Goal: Information Seeking & Learning: Learn about a topic

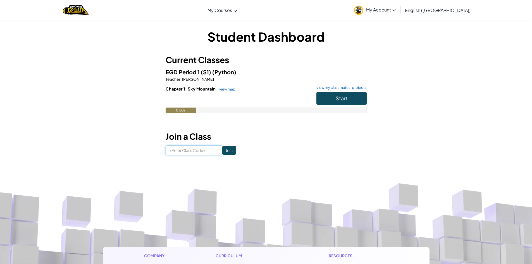
click at [195, 149] on input at bounding box center [194, 150] width 57 height 9
click at [321, 97] on button "Start" at bounding box center [341, 98] width 50 height 13
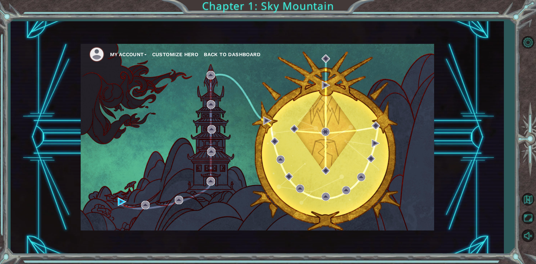
click at [177, 52] on button "Customize Hero" at bounding box center [175, 54] width 46 height 8
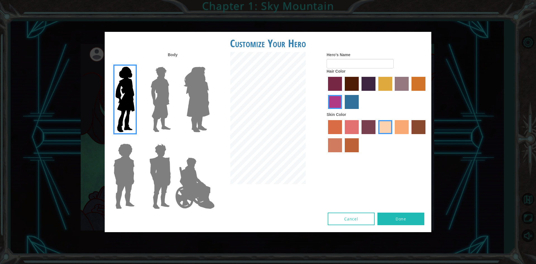
click at [158, 97] on img at bounding box center [160, 100] width 25 height 70
click at [173, 63] on input "Hero Lars" at bounding box center [173, 63] width 0 height 0
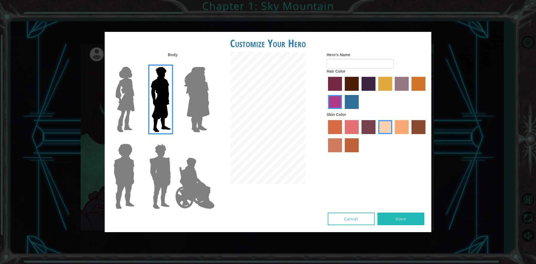
click at [208, 106] on img at bounding box center [197, 100] width 30 height 70
click at [209, 63] on input "Hero Amethyst" at bounding box center [209, 63] width 0 height 0
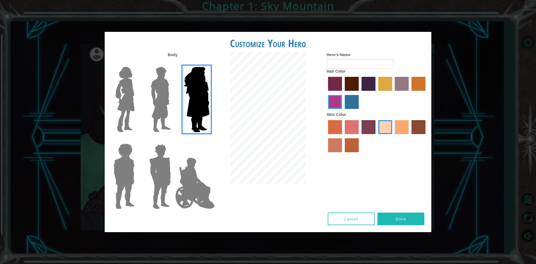
click at [164, 159] on img at bounding box center [160, 176] width 26 height 70
click at [173, 140] on input "Hero Garnet" at bounding box center [173, 140] width 0 height 0
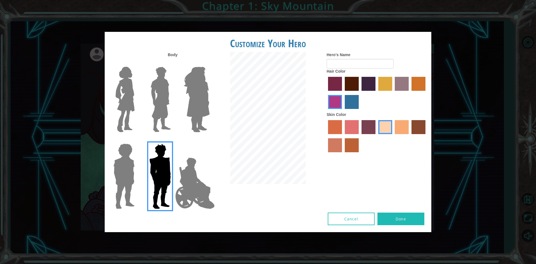
click at [125, 158] on img at bounding box center [124, 176] width 26 height 70
click at [137, 140] on input "Hero Steven" at bounding box center [137, 140] width 0 height 0
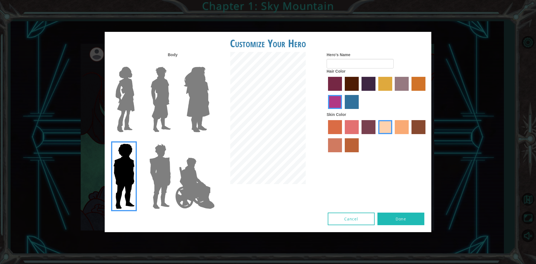
click at [152, 167] on img at bounding box center [160, 176] width 26 height 70
click at [173, 140] on input "Hero Garnet" at bounding box center [173, 140] width 0 height 0
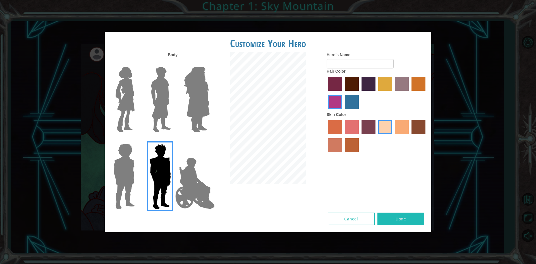
click at [168, 107] on img at bounding box center [160, 100] width 25 height 70
click at [173, 63] on input "Hero Lars" at bounding box center [173, 63] width 0 height 0
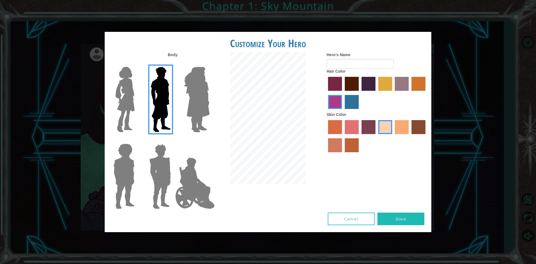
drag, startPoint x: 218, startPoint y: 104, endPoint x: 223, endPoint y: 103, distance: 4.3
click at [222, 103] on div at bounding box center [268, 118] width 109 height 133
click at [211, 97] on img at bounding box center [197, 100] width 30 height 70
click at [209, 63] on input "Hero Amethyst" at bounding box center [209, 63] width 0 height 0
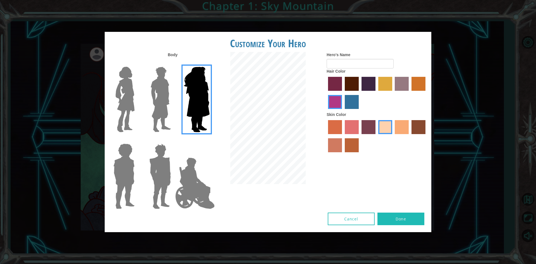
click at [194, 184] on img at bounding box center [195, 183] width 44 height 56
click at [209, 140] on input "Hero Jamie" at bounding box center [209, 140] width 0 height 0
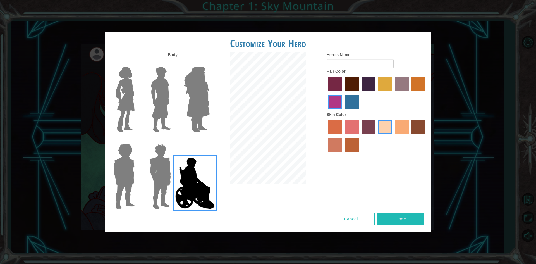
click at [421, 129] on label "karma skin color" at bounding box center [419, 127] width 14 height 14
click at [410, 136] on input "karma skin color" at bounding box center [410, 136] width 0 height 0
click at [353, 149] on label "smoke tree skin color" at bounding box center [352, 145] width 14 height 14
click at [343, 154] on input "smoke tree skin color" at bounding box center [343, 154] width 0 height 0
click at [128, 88] on img at bounding box center [124, 100] width 23 height 70
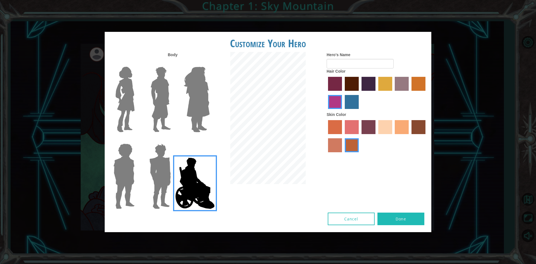
click at [137, 63] on input "Hero Connie" at bounding box center [137, 63] width 0 height 0
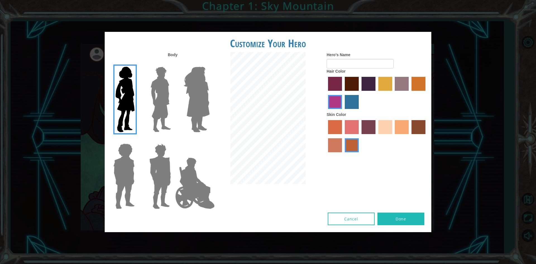
click at [168, 88] on img at bounding box center [160, 100] width 25 height 70
click at [173, 63] on input "Hero Lars" at bounding box center [173, 63] width 0 height 0
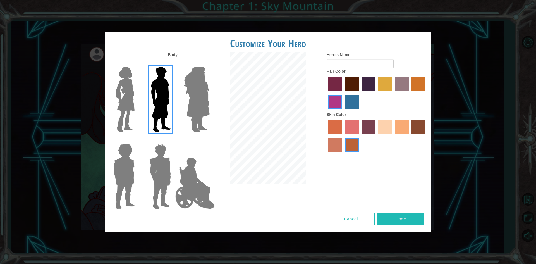
click at [337, 83] on label "paprika hair color" at bounding box center [335, 84] width 14 height 14
click at [326, 93] on input "paprika hair color" at bounding box center [326, 93] width 0 height 0
click at [347, 103] on label "lachmara hair color" at bounding box center [352, 102] width 14 height 14
click at [343, 111] on input "lachmara hair color" at bounding box center [343, 111] width 0 height 0
click at [405, 84] on label "bazaar hair color" at bounding box center [402, 84] width 14 height 14
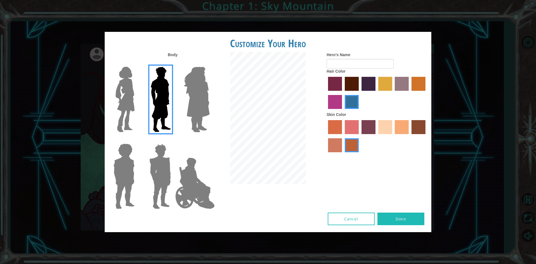
click at [393, 93] on input "bazaar hair color" at bounding box center [393, 93] width 0 height 0
drag, startPoint x: 367, startPoint y: 81, endPoint x: 350, endPoint y: 78, distance: 17.5
click at [353, 79] on div at bounding box center [377, 93] width 101 height 36
click at [349, 78] on label "maroon hair color" at bounding box center [352, 84] width 14 height 14
click at [343, 93] on input "maroon hair color" at bounding box center [343, 93] width 0 height 0
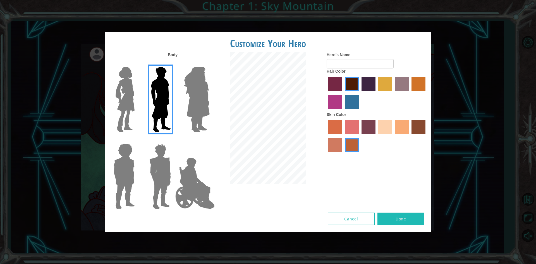
drag, startPoint x: 336, startPoint y: 81, endPoint x: 331, endPoint y: 82, distance: 5.6
click at [331, 82] on label "paprika hair color" at bounding box center [335, 84] width 14 height 14
click at [326, 93] on input "paprika hair color" at bounding box center [326, 93] width 0 height 0
click at [331, 82] on label "paprika hair color" at bounding box center [335, 84] width 14 height 14
click at [326, 93] on input "paprika hair color" at bounding box center [326, 93] width 0 height 0
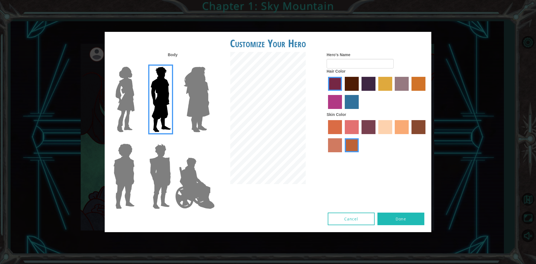
click at [326, 82] on div "Hero's Name Hair Color Skin Color" at bounding box center [377, 103] width 109 height 103
drag, startPoint x: 355, startPoint y: 133, endPoint x: 528, endPoint y: 233, distance: 199.0
click at [535, 235] on div "Customize Your Hero Body Hero's Name Hair Color Skin Color Cancel Done" at bounding box center [268, 132] width 536 height 264
click at [329, 161] on div "Body Hero's Name Hair Color Skin Color" at bounding box center [268, 132] width 327 height 161
click at [351, 97] on label "lachmara hair color" at bounding box center [352, 102] width 14 height 14
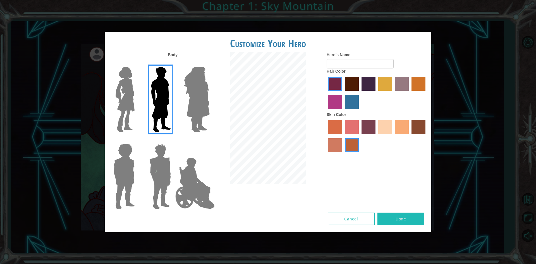
click at [343, 111] on input "lachmara hair color" at bounding box center [343, 111] width 0 height 0
click at [388, 85] on label "tulip tree hair color" at bounding box center [385, 84] width 14 height 14
click at [376, 93] on input "tulip tree hair color" at bounding box center [376, 93] width 0 height 0
click at [368, 84] on label "hot purple hair color" at bounding box center [369, 84] width 14 height 14
click at [360, 93] on input "hot purple hair color" at bounding box center [360, 93] width 0 height 0
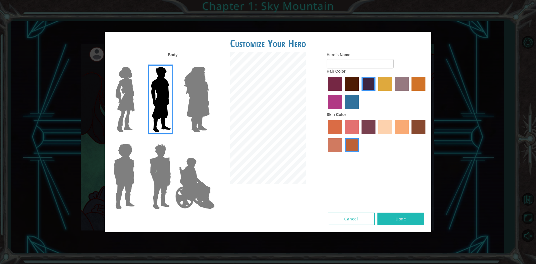
click at [347, 98] on label "lachmara hair color" at bounding box center [352, 102] width 14 height 14
click at [343, 111] on input "lachmara hair color" at bounding box center [343, 111] width 0 height 0
click at [331, 146] on label "burning sand skin color" at bounding box center [335, 145] width 14 height 14
click at [426, 136] on input "burning sand skin color" at bounding box center [426, 136] width 0 height 0
click at [336, 121] on label "sorbus skin color" at bounding box center [335, 127] width 14 height 14
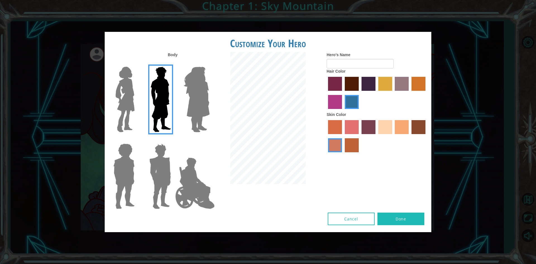
click at [326, 136] on input "sorbus skin color" at bounding box center [326, 136] width 0 height 0
click at [386, 133] on label "sandy beach skin color" at bounding box center [385, 127] width 14 height 14
click at [376, 136] on input "sandy beach skin color" at bounding box center [376, 136] width 0 height 0
click at [390, 86] on label "tulip tree hair color" at bounding box center [385, 84] width 14 height 14
click at [376, 93] on input "tulip tree hair color" at bounding box center [376, 93] width 0 height 0
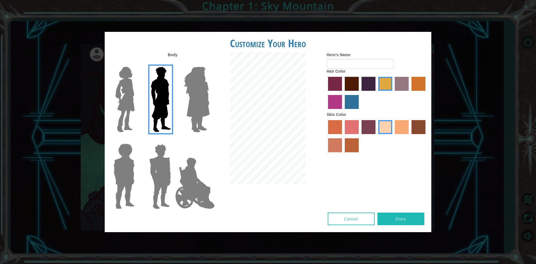
click at [348, 125] on div at bounding box center [377, 137] width 101 height 36
click at [352, 125] on label "froly skin color" at bounding box center [352, 127] width 14 height 14
click at [343, 136] on input "froly skin color" at bounding box center [343, 136] width 0 height 0
click at [352, 142] on label "smoke tree skin color" at bounding box center [352, 145] width 14 height 14
click at [343, 154] on input "smoke tree skin color" at bounding box center [343, 154] width 0 height 0
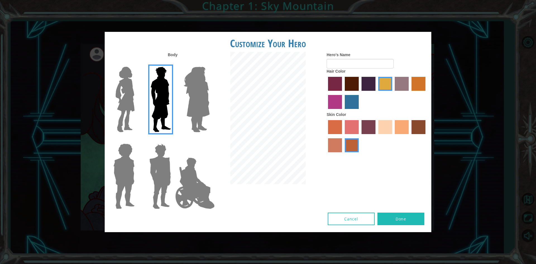
click at [347, 127] on label "froly skin color" at bounding box center [352, 127] width 14 height 14
click at [343, 136] on input "froly skin color" at bounding box center [343, 136] width 0 height 0
click at [330, 100] on label "medium red violet hair color" at bounding box center [335, 102] width 14 height 14
click at [426, 93] on input "medium red violet hair color" at bounding box center [426, 93] width 0 height 0
click at [131, 173] on img at bounding box center [124, 176] width 26 height 70
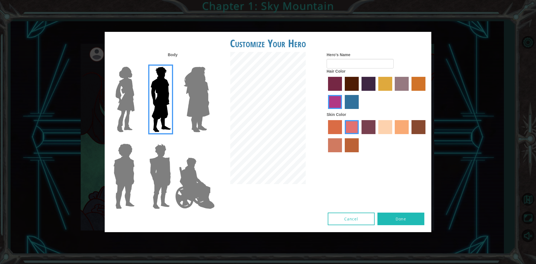
click at [137, 140] on input "Hero Steven" at bounding box center [137, 140] width 0 height 0
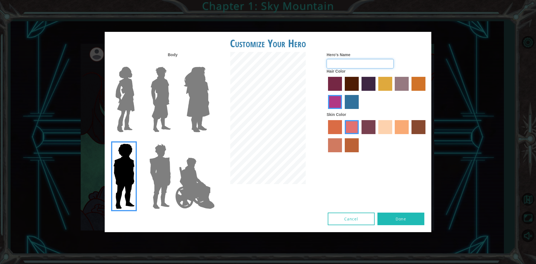
click at [367, 61] on input "Hero's Name" at bounding box center [360, 63] width 67 height 9
type input "m"
type input "hi"
click at [399, 221] on button "Done" at bounding box center [401, 219] width 47 height 13
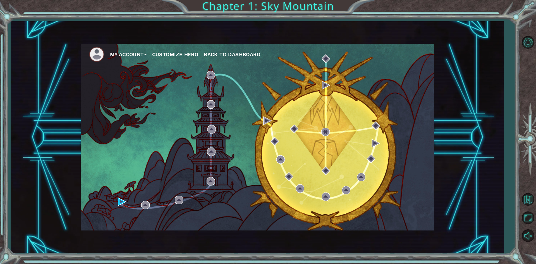
click at [118, 201] on div "My Account Customize Hero Back to Dashboard" at bounding box center [258, 137] width 354 height 187
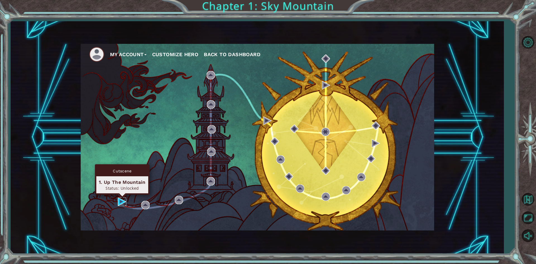
click at [121, 199] on img at bounding box center [122, 201] width 8 height 8
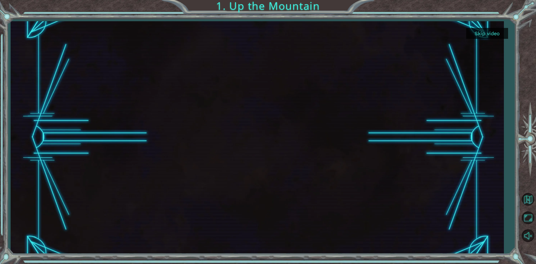
click at [371, 128] on div at bounding box center [257, 137] width 413 height 232
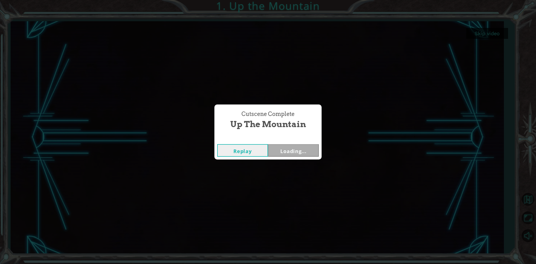
click at [430, 226] on div "Cutscene Complete Up the Mountain Replay Loading..." at bounding box center [268, 132] width 536 height 264
click at [281, 149] on button "Next" at bounding box center [293, 150] width 51 height 13
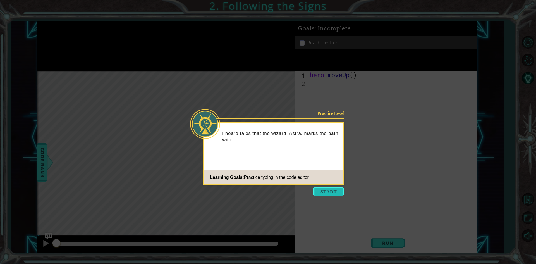
click at [337, 193] on button "Start" at bounding box center [329, 191] width 32 height 9
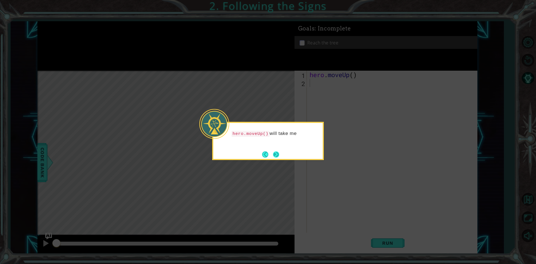
click at [273, 151] on button "Next" at bounding box center [276, 154] width 6 height 6
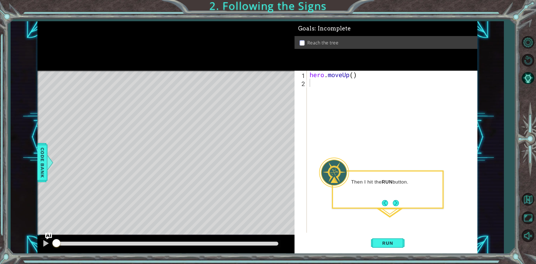
drag, startPoint x: 393, startPoint y: 206, endPoint x: 392, endPoint y: 193, distance: 12.4
click at [394, 205] on button "Next" at bounding box center [395, 202] width 7 height 7
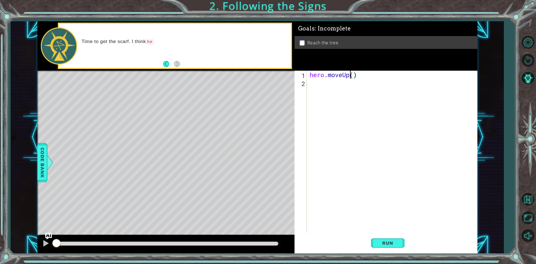
click at [352, 75] on div "hero . moveUp ( )" at bounding box center [394, 160] width 170 height 178
click at [352, 76] on div "hero . moveUp ( )" at bounding box center [394, 160] width 170 height 178
type textarea "hero.moveUp(2)"
click at [377, 240] on span "Run" at bounding box center [388, 243] width 22 height 6
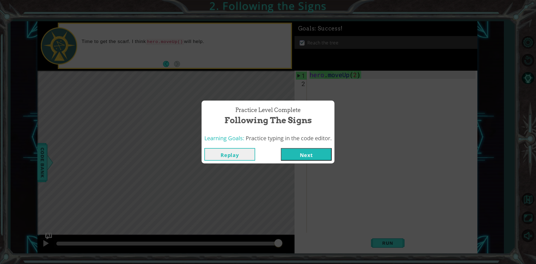
click at [326, 147] on div "Replay Next" at bounding box center [268, 154] width 133 height 18
click at [325, 149] on button "Next" at bounding box center [306, 154] width 51 height 13
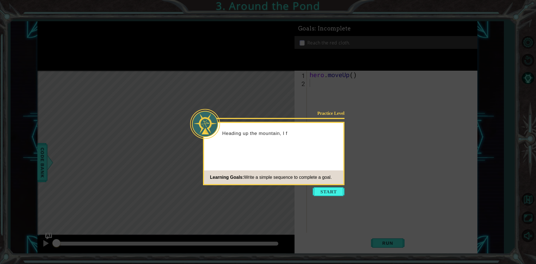
click at [333, 194] on button "Start" at bounding box center [329, 191] width 32 height 9
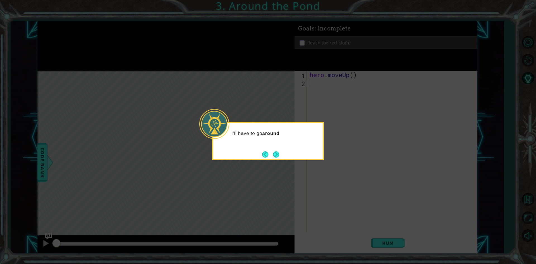
click at [277, 157] on button "Next" at bounding box center [276, 154] width 6 height 6
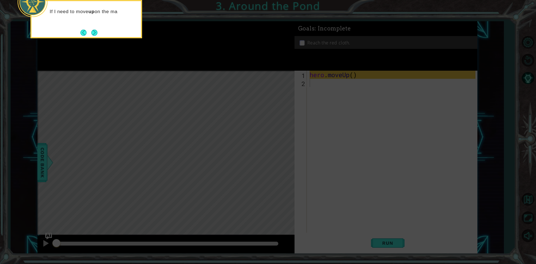
click at [355, 74] on icon at bounding box center [268, 39] width 536 height 449
click at [353, 74] on icon at bounding box center [268, 39] width 536 height 449
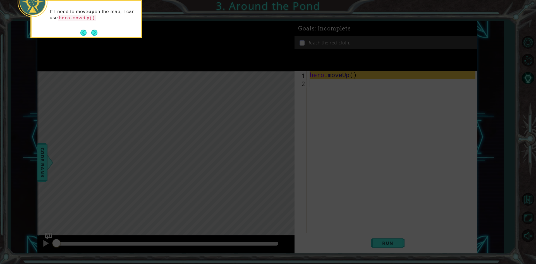
click at [353, 74] on icon at bounding box center [268, 39] width 536 height 449
click at [100, 35] on div "If I need to move up on the map, I can use hero.moveUp() ." at bounding box center [86, 19] width 112 height 38
click at [97, 34] on button "Next" at bounding box center [94, 33] width 6 height 6
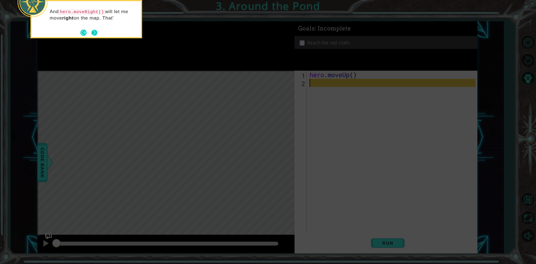
click at [94, 32] on button "Next" at bounding box center [94, 33] width 6 height 6
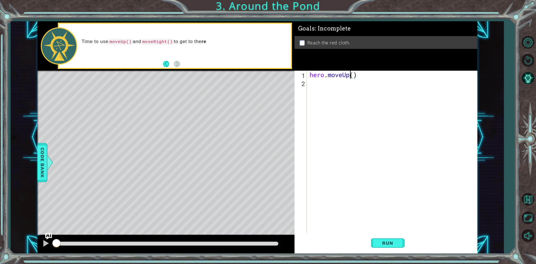
click at [351, 77] on div "hero . moveUp ( )" at bounding box center [394, 160] width 170 height 178
click at [354, 76] on div "hero . moveUp ( )" at bounding box center [394, 160] width 170 height 178
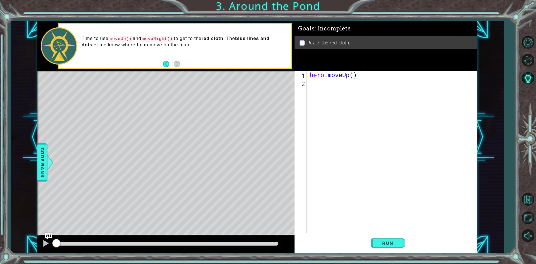
type textarea "hero.moveUp(2)"
click at [325, 89] on div "hero . moveUp ( 2 )" at bounding box center [394, 160] width 170 height 178
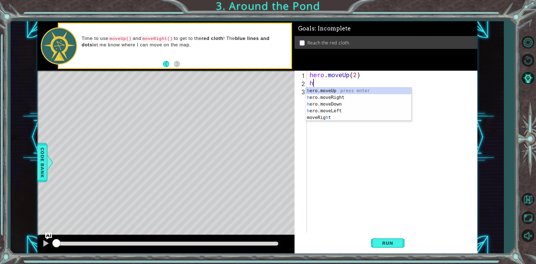
type textarea "he"
click at [313, 96] on div "he ro.moveUp press enter he ro.moveRight press enter he ro.moveDown press enter…" at bounding box center [359, 107] width 106 height 40
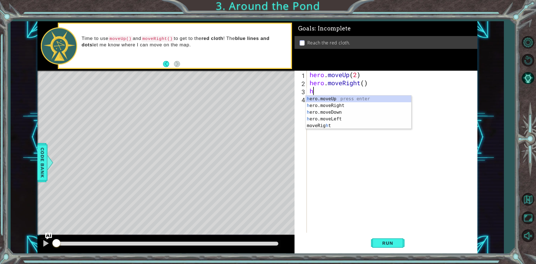
type textarea "her"
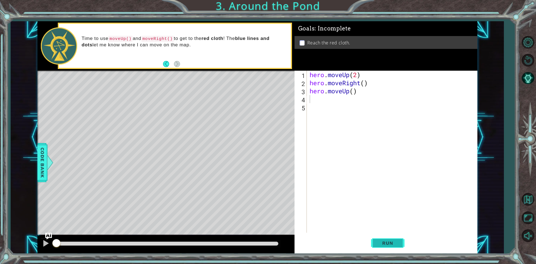
click at [386, 240] on button "Run" at bounding box center [388, 243] width 34 height 18
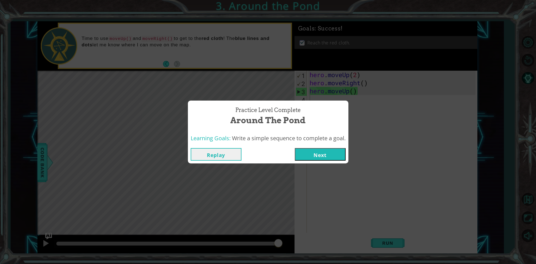
click at [321, 159] on button "Next" at bounding box center [320, 154] width 51 height 13
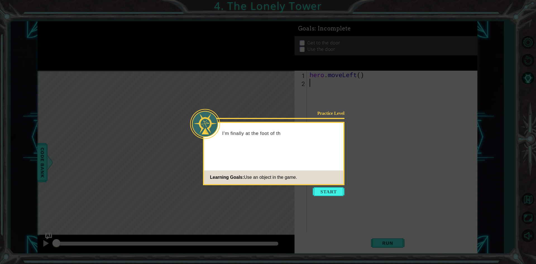
drag, startPoint x: 331, startPoint y: 192, endPoint x: 315, endPoint y: 194, distance: 16.3
click at [321, 194] on button "Start" at bounding box center [329, 191] width 32 height 9
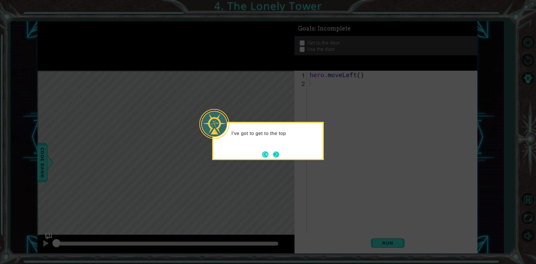
click at [277, 154] on button "Next" at bounding box center [276, 154] width 6 height 6
click at [278, 153] on button "Next" at bounding box center [276, 154] width 7 height 7
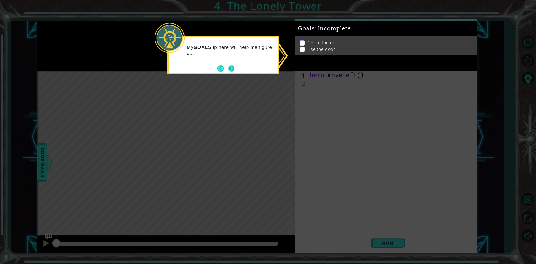
click at [231, 66] on button "Next" at bounding box center [231, 68] width 6 height 6
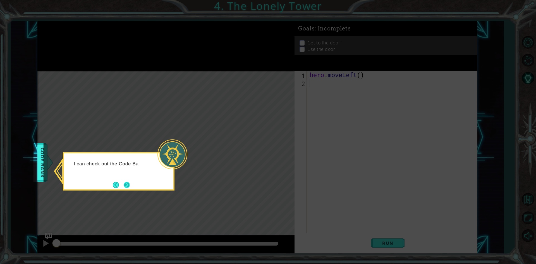
click at [127, 182] on button "Next" at bounding box center [127, 185] width 6 height 6
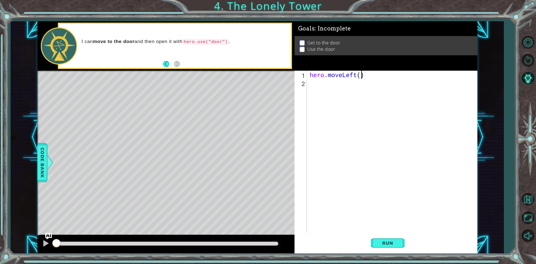
click at [361, 71] on div "hero . moveLeft ( )" at bounding box center [394, 160] width 170 height 178
type textarea "hero.moveLeft(3)"
click at [337, 81] on div "hero . moveLeft ( 3 )" at bounding box center [394, 160] width 170 height 178
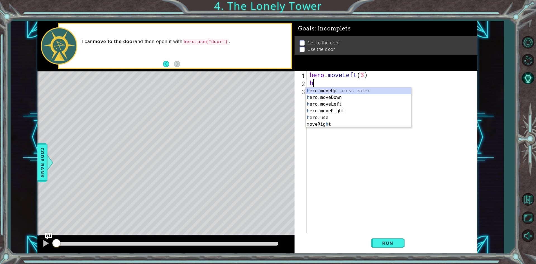
type textarea "he"
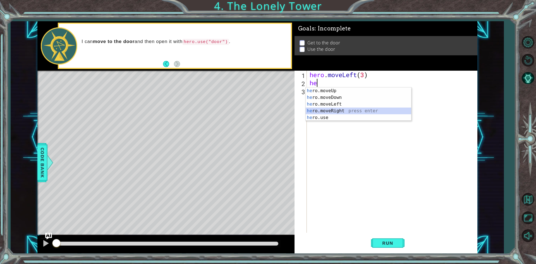
click at [338, 111] on div "he ro.moveUp press enter he ro.moveDown press enter he ro.moveLeft press enter …" at bounding box center [359, 110] width 106 height 47
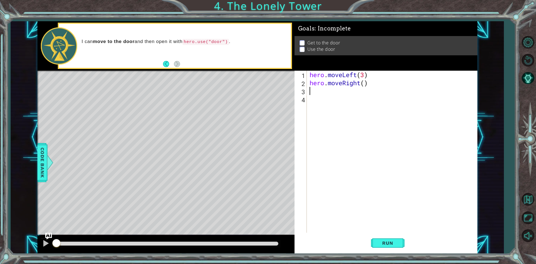
click at [364, 83] on div "hero . moveLeft ( 3 ) hero . moveRight ( )" at bounding box center [394, 160] width 170 height 178
type textarea "hero.moveRight(2)"
click at [333, 103] on div "hero . moveLeft ( 3 ) hero . moveRight ( 2 )" at bounding box center [394, 160] width 170 height 178
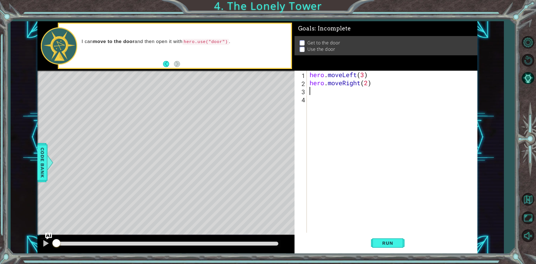
click at [321, 92] on div "hero . moveLeft ( 3 ) hero . moveRight ( 2 )" at bounding box center [394, 160] width 170 height 178
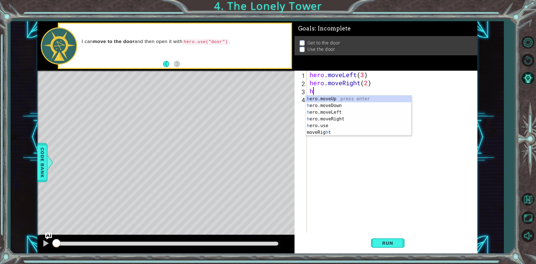
type textarea "her"
click at [342, 118] on div "her o.moveUp press enter her o.moveDown press enter her o.moveLeft press enter …" at bounding box center [359, 119] width 106 height 47
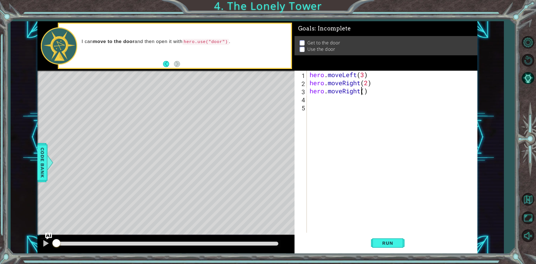
click at [363, 92] on div "hero . moveLeft ( 3 ) hero . moveRight ( 2 ) hero . moveRight ( )" at bounding box center [394, 160] width 170 height 178
click at [368, 93] on div "hero . moveLeft ( 3 ) hero . moveRight ( 2 ) hero . moveRight ( )" at bounding box center [394, 160] width 170 height 178
click at [365, 91] on div "hero . moveLeft ( 3 ) hero . moveRight ( 2 ) hero . moveRight ( )" at bounding box center [394, 160] width 170 height 178
type textarea "hero.moveRight(2)"
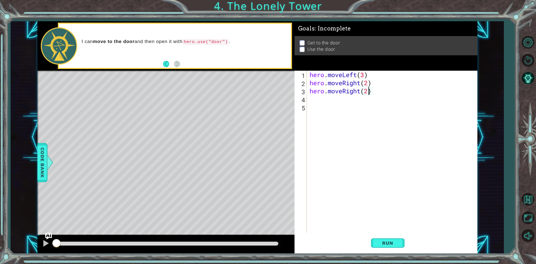
click at [357, 120] on div "hero . moveLeft ( 3 ) hero . moveRight ( 2 ) hero . moveRight ( 2 )" at bounding box center [394, 160] width 170 height 178
click at [325, 99] on div "hero . moveLeft ( 3 ) hero . moveRight ( 2 ) hero . moveRight ( 2 )" at bounding box center [394, 160] width 170 height 178
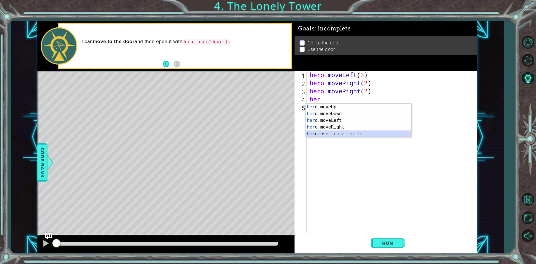
click at [343, 134] on div "her o.moveUp press enter her o.moveDown press enter her o.moveLeft press enter …" at bounding box center [359, 127] width 106 height 47
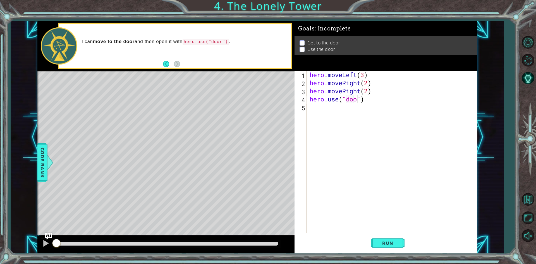
scroll to position [0, 2]
click at [393, 242] on span "Run" at bounding box center [388, 243] width 22 height 6
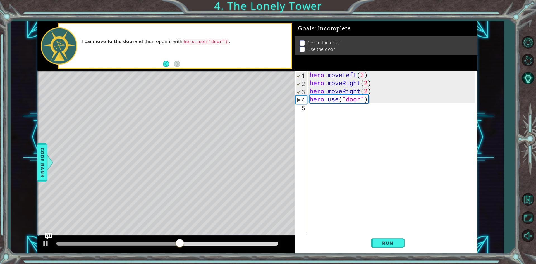
click at [364, 74] on div "hero . moveLeft ( 3 ) hero . moveRight ( 2 ) hero . moveRight ( 2 ) hero . use …" at bounding box center [394, 160] width 170 height 178
click at [389, 248] on button "Run" at bounding box center [388, 243] width 34 height 18
click at [369, 84] on div "hero . moveLeft ( 2 ) hero . moveRight ( 2 ) hero . moveRight ( 2 ) hero . use …" at bounding box center [394, 160] width 170 height 178
click at [352, 79] on div "hero . moveLeft ( 2 ) hero . moveRight ( 2 ) hero . moveRight ( 2 ) hero . use …" at bounding box center [394, 160] width 170 height 178
drag, startPoint x: 352, startPoint y: 79, endPoint x: 354, endPoint y: 85, distance: 6.4
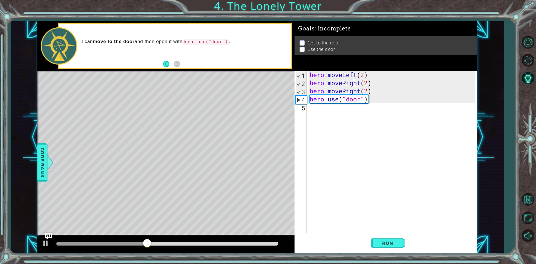
click at [353, 83] on div "hero . moveLeft ( 2 ) hero . moveRight ( 2 ) hero . moveRight ( 2 ) hero . use …" at bounding box center [394, 160] width 170 height 178
click at [354, 85] on div "hero . moveLeft ( 2 ) hero . moveRight ( 2 ) hero . moveRight ( 2 ) hero . use …" at bounding box center [394, 160] width 170 height 178
click at [352, 79] on div "hero . moveLeft ( 2 ) hero . moveRight ( 2 ) hero . moveRight ( 2 ) hero . use …" at bounding box center [392, 152] width 167 height 162
click at [351, 78] on div "hero . moveLeft ( 2 ) hero . moveRight ( 2 ) hero . moveRight ( 2 ) hero . use …" at bounding box center [394, 160] width 170 height 178
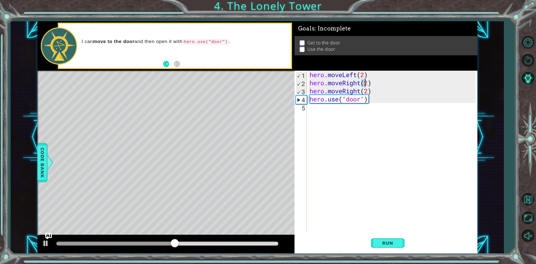
drag, startPoint x: 362, startPoint y: 80, endPoint x: 364, endPoint y: 80, distance: 2.8
click at [364, 80] on div "hero . moveLeft ( 2 ) hero . moveRight ( 2 ) hero . moveRight ( 2 ) hero . use …" at bounding box center [394, 160] width 170 height 178
click at [361, 83] on div "hero . moveLeft ( 2 ) hero . moveRight ( 2 ) hero . moveRight ( 2 ) hero . use …" at bounding box center [392, 152] width 167 height 162
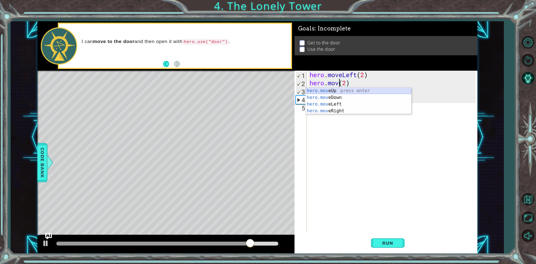
click at [323, 91] on div "hero.mov eUp press enter hero.mov eDown press enter hero.mov eLeft press enter …" at bounding box center [359, 107] width 106 height 40
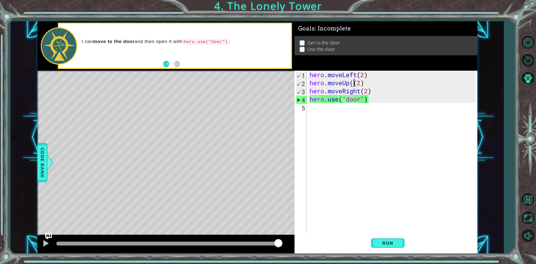
type textarea "hero.moveUp(2)"
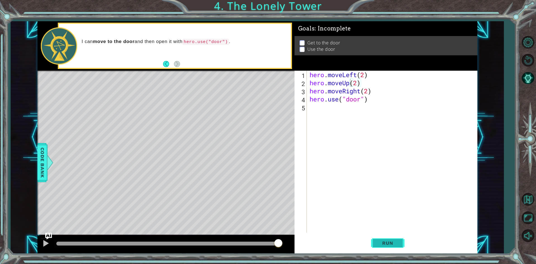
click at [378, 239] on button "Run" at bounding box center [388, 243] width 34 height 18
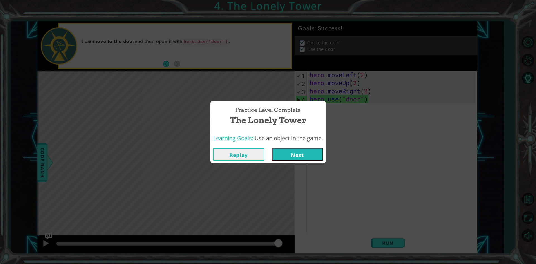
click at [276, 155] on button "Next" at bounding box center [297, 154] width 51 height 13
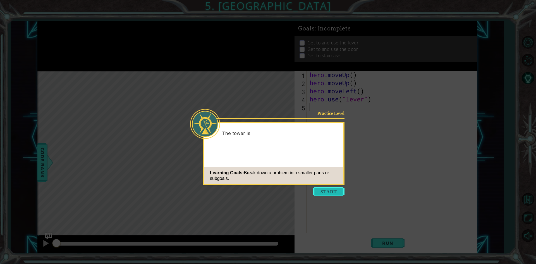
click at [337, 191] on button "Start" at bounding box center [329, 191] width 32 height 9
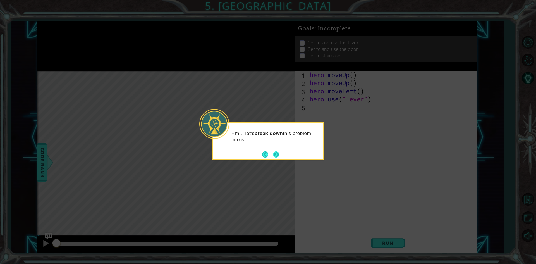
click at [279, 154] on button "Next" at bounding box center [276, 154] width 6 height 6
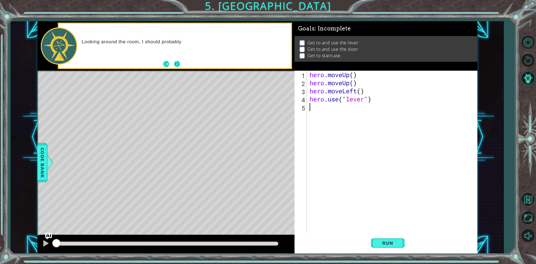
click at [176, 64] on button "Next" at bounding box center [177, 64] width 6 height 6
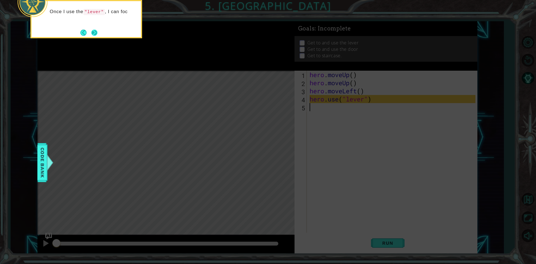
click at [94, 34] on button "Next" at bounding box center [94, 33] width 6 height 6
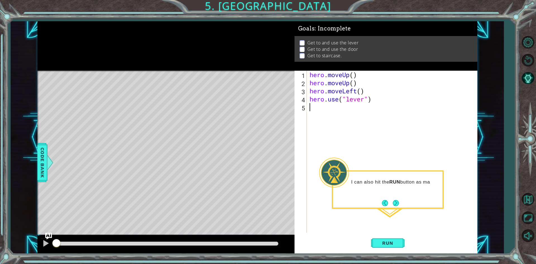
click at [389, 200] on button "Back" at bounding box center [387, 203] width 11 height 6
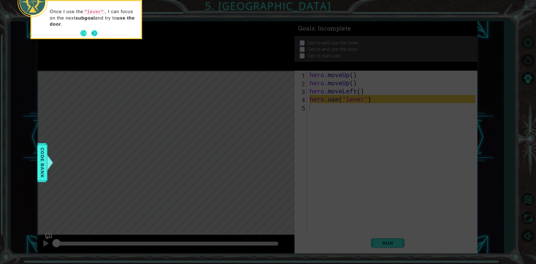
click at [91, 33] on button "Next" at bounding box center [94, 33] width 6 height 6
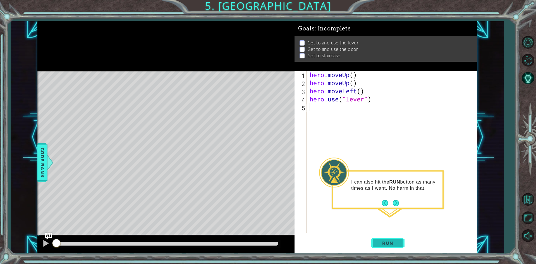
click at [398, 235] on div "1 2 3 4 5 hero . moveUp ( ) hero . moveUp ( ) hero . moveLeft ( ) hero . use ( …" at bounding box center [386, 162] width 183 height 183
drag, startPoint x: 396, startPoint y: 242, endPoint x: 395, endPoint y: 239, distance: 2.9
click at [396, 240] on button "Run" at bounding box center [388, 243] width 34 height 18
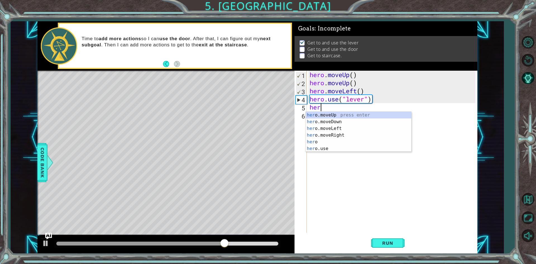
click at [362, 91] on div "hero . moveUp ( ) hero . moveUp ( ) hero . moveLeft ( ) hero . use ( "lever" ) …" at bounding box center [394, 160] width 170 height 178
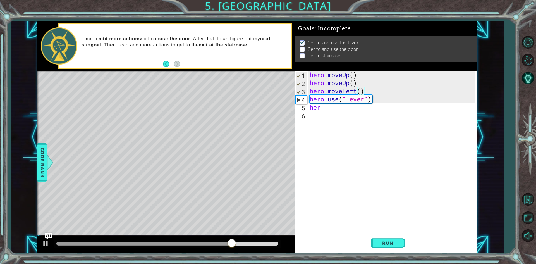
click at [353, 92] on div "hero . moveUp ( ) hero . moveUp ( ) hero . moveLeft ( ) hero . use ( "lever" ) …" at bounding box center [394, 160] width 170 height 178
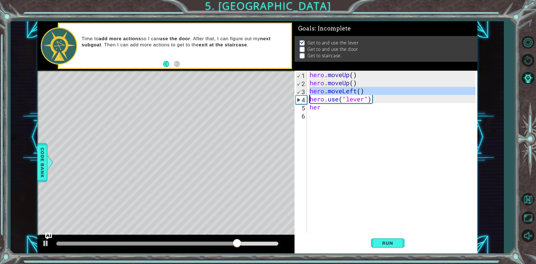
click at [353, 92] on div "hero . moveUp ( ) hero . moveUp ( ) hero . moveLeft ( ) hero . use ( "lever" ) …" at bounding box center [394, 160] width 170 height 178
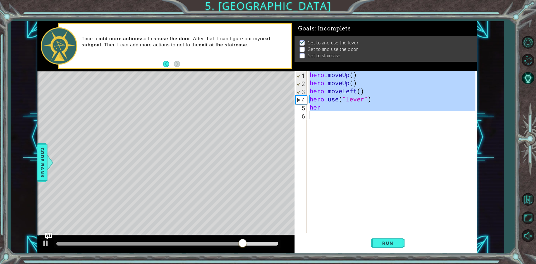
click at [353, 92] on div "hero . moveUp ( ) hero . moveUp ( ) hero . moveLeft ( ) hero . use ( "lever" ) …" at bounding box center [392, 152] width 167 height 162
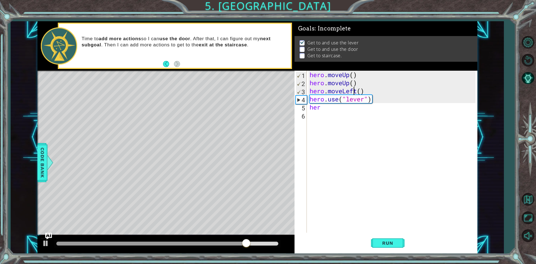
click at [352, 90] on div "hero . moveUp ( ) hero . moveUp ( ) hero . moveLeft ( ) hero . use ( "lever" ) …" at bounding box center [394, 160] width 170 height 178
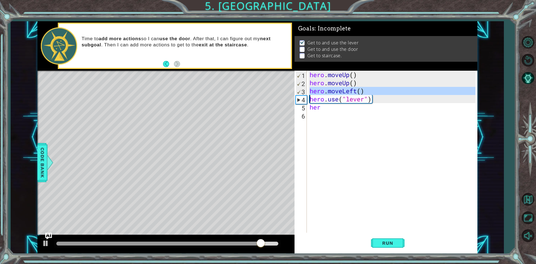
type textarea "hero.use("lever")"
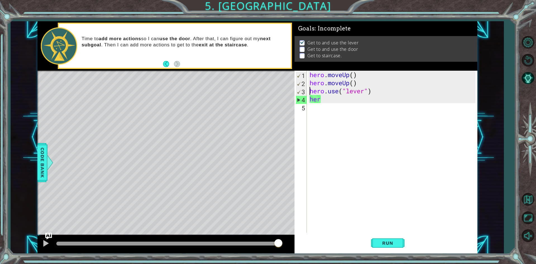
click at [316, 106] on div "hero . moveUp ( ) hero . moveUp ( ) hero . use ( "lever" ) her" at bounding box center [394, 160] width 170 height 178
click at [313, 98] on div "hero . moveUp ( ) hero . moveUp ( ) hero . use ( "lever" ) her" at bounding box center [394, 160] width 170 height 178
type textarea "her"
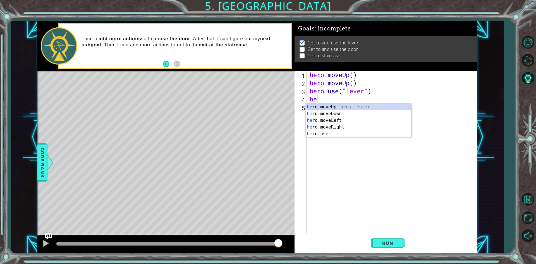
type textarea "her"
drag, startPoint x: 344, startPoint y: 127, endPoint x: 330, endPoint y: 128, distance: 14.3
click at [337, 128] on div "her o.moveUp press enter her o.moveDown press enter her o.moveLeft press enter …" at bounding box center [359, 127] width 106 height 47
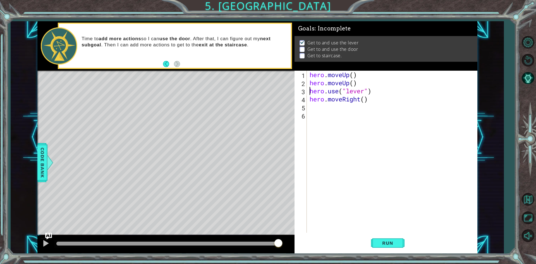
click at [309, 90] on div "hero . moveUp ( ) hero . moveUp ( ) hero . use ( "lever" ) hero . moveRight ( )" at bounding box center [394, 160] width 170 height 178
click at [373, 92] on div "hero . moveUp ( ) hero . moveUp ( ) hero . use ( "lever" ) hero . moveRight ( )" at bounding box center [394, 160] width 170 height 178
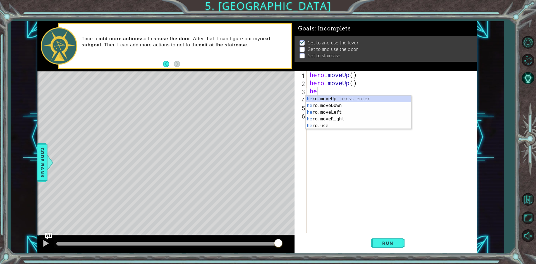
type textarea "h"
click at [311, 95] on div "hero . moveUp ( ) hero . moveUp ( ) hero . moveRight ( )" at bounding box center [394, 160] width 170 height 178
click at [308, 96] on div "1 2 3 4 5 6 hero . moveUp ( ) hero . moveUp ( ) hero . moveRight ( ) הההההההההה…" at bounding box center [385, 152] width 181 height 162
click at [308, 99] on div "1 2 3 4 5 6 hero . moveUp ( ) hero . moveUp ( ) hero . moveRight ( ) הההההההההה…" at bounding box center [385, 152] width 181 height 162
click at [309, 99] on div "hero . moveUp ( ) hero . moveUp ( ) hero . moveRight ( )" at bounding box center [394, 160] width 170 height 178
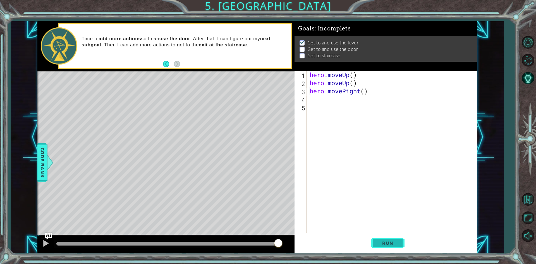
click at [398, 238] on button "Run" at bounding box center [388, 243] width 34 height 18
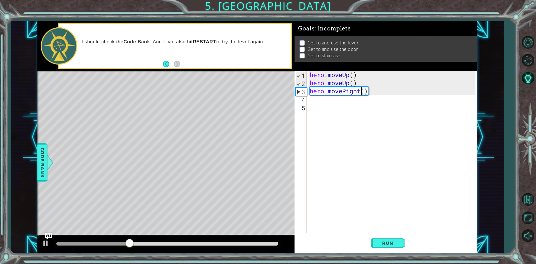
drag, startPoint x: 360, startPoint y: 90, endPoint x: 365, endPoint y: 89, distance: 5.4
click at [361, 90] on div "hero . moveUp ( ) hero . moveUp ( ) hero . moveRight ( )" at bounding box center [394, 160] width 170 height 178
click at [365, 89] on div "hero . moveUp ( ) hero . moveUp ( ) hero . moveRight ( )" at bounding box center [394, 160] width 170 height 178
click at [368, 89] on div "hero . moveUp ( ) hero . moveUp ( ) hero . moveRight ( )" at bounding box center [394, 160] width 170 height 178
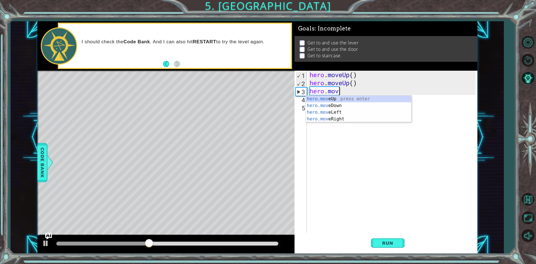
type textarea "h"
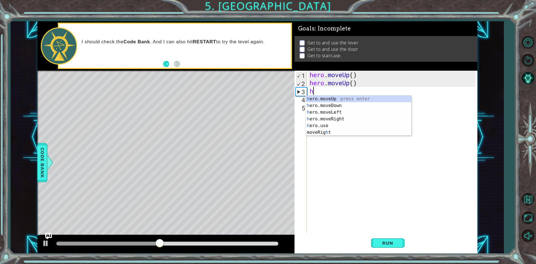
type textarea "he"
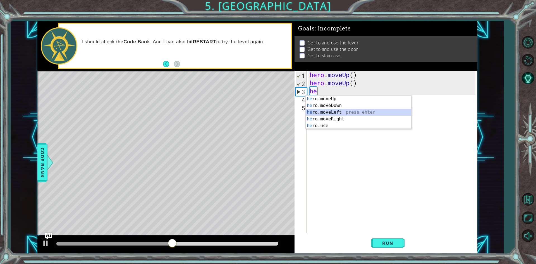
click at [337, 110] on div "he ro.moveUp press enter he ro.moveDown press enter he ro.moveLeft press enter …" at bounding box center [359, 119] width 106 height 47
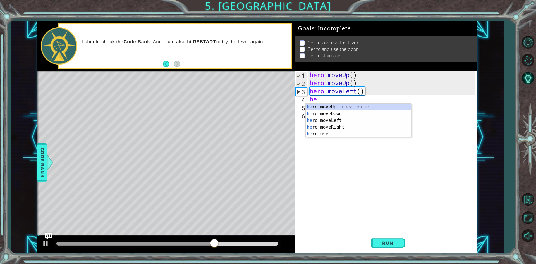
type textarea "her"
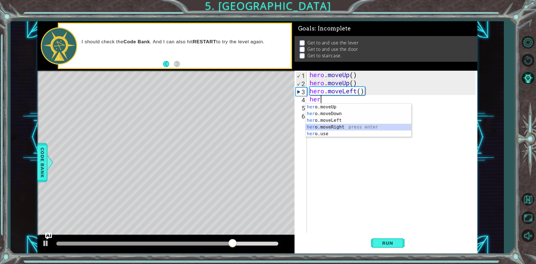
click at [318, 130] on div "her o.moveUp press enter her o.moveDown press enter her o.moveLeft press enter …" at bounding box center [359, 127] width 106 height 47
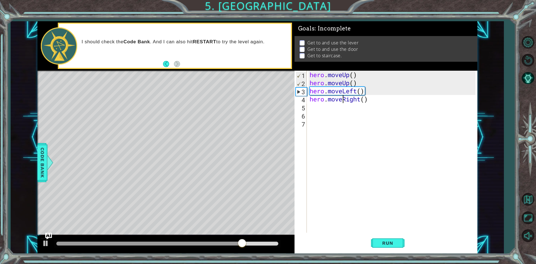
drag, startPoint x: 343, startPoint y: 99, endPoint x: 345, endPoint y: 97, distance: 3.4
click at [345, 97] on div "hero . moveUp ( ) hero . moveUp ( ) hero . moveLeft ( ) hero . moveRight ( )" at bounding box center [394, 160] width 170 height 178
click at [345, 97] on div "hero . moveUp ( ) hero . moveUp ( ) hero . moveLeft ( ) hero . moveRight ( )" at bounding box center [392, 152] width 167 height 162
click at [345, 97] on div "hero . moveUp ( ) hero . moveUp ( ) hero . moveLeft ( ) hero . moveRight ( )" at bounding box center [394, 160] width 170 height 178
type textarea "("
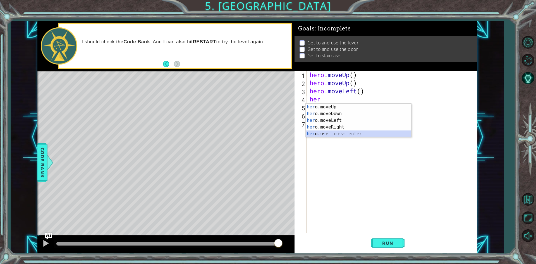
click at [323, 135] on div "her o.moveUp press enter her o.moveDown press enter her o.moveLeft press enter …" at bounding box center [359, 127] width 106 height 47
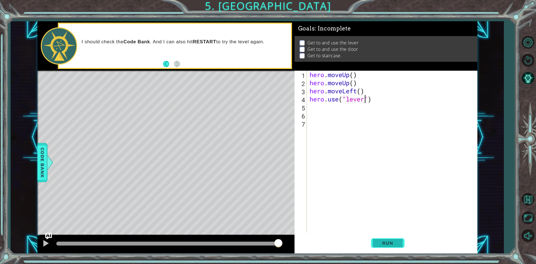
type textarea "hero.use("lever")"
click at [387, 241] on span "Run" at bounding box center [388, 243] width 22 height 6
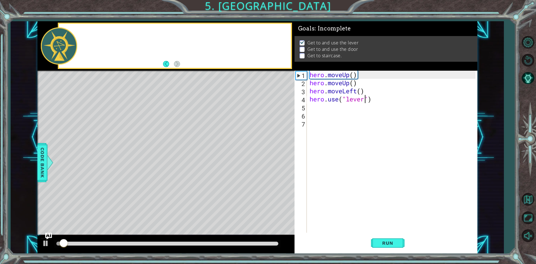
click at [318, 109] on div "hero . moveUp ( ) hero . moveUp ( ) hero . moveLeft ( ) hero . use ( "lever" )" at bounding box center [394, 160] width 170 height 178
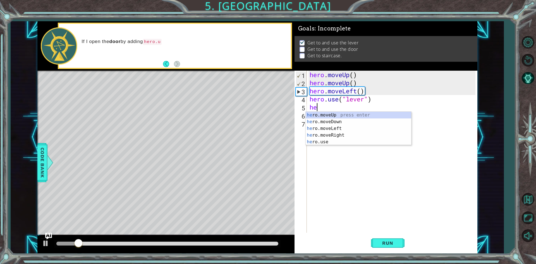
type textarea "her"
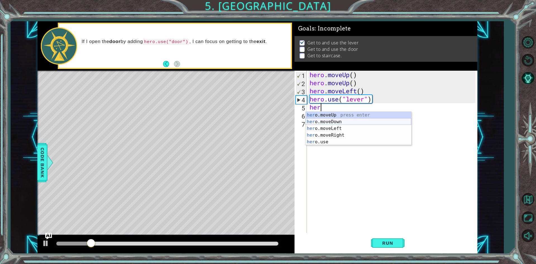
click at [376, 121] on div "her o.moveUp press enter her o.moveDown press enter her o.moveLeft press enter …" at bounding box center [359, 135] width 106 height 47
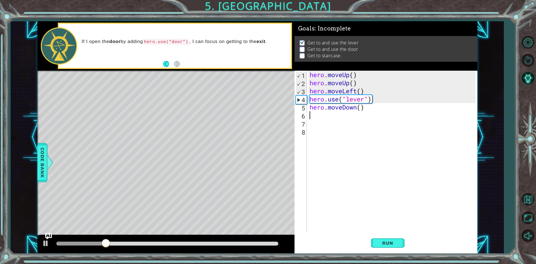
click at [366, 112] on div "hero . moveUp ( ) hero . moveUp ( ) hero . moveLeft ( ) hero . use ( "lever" ) …" at bounding box center [394, 160] width 170 height 178
click at [365, 109] on div "hero . moveUp ( ) hero . moveUp ( ) hero . moveLeft ( ) hero . use ( "lever" ) …" at bounding box center [394, 160] width 170 height 178
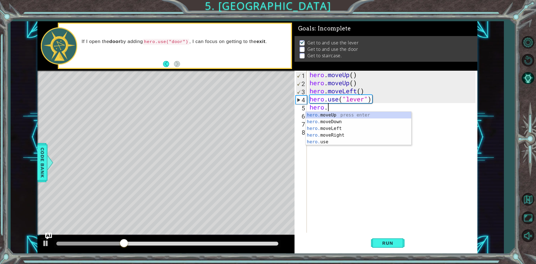
type textarea "h"
type textarea "hero.use("lever""
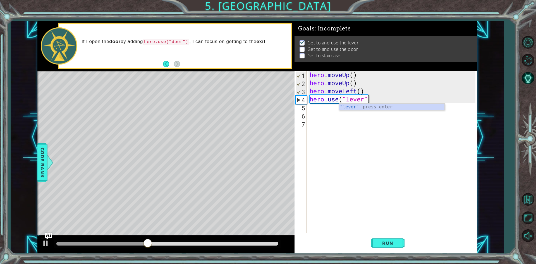
drag, startPoint x: 312, startPoint y: 142, endPoint x: 312, endPoint y: 120, distance: 22.1
click at [312, 128] on div "hero . moveUp ( ) hero . moveUp ( ) hero . moveLeft ( ) hero . use ( "lever"" at bounding box center [394, 160] width 170 height 178
click at [311, 109] on div "hero . moveUp ( ) hero . moveUp ( ) hero . moveLeft ( ) hero . use ( "lever"" at bounding box center [394, 160] width 170 height 178
click at [370, 98] on div "hero . moveUp ( ) hero . moveUp ( ) hero . moveLeft ( ) hero . use ( "lever"" at bounding box center [394, 160] width 170 height 178
type textarea "hero.use("lever")"
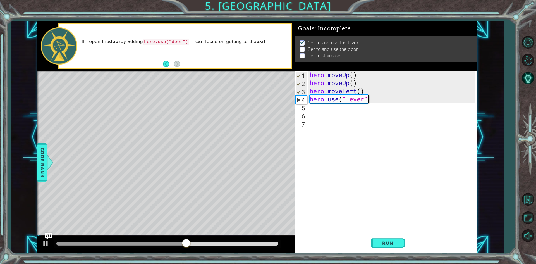
scroll to position [0, 3]
click at [320, 109] on div "hero . moveUp ( ) hero . moveUp ( ) hero . moveLeft ( ) hero . use ( "lever" )" at bounding box center [394, 160] width 170 height 178
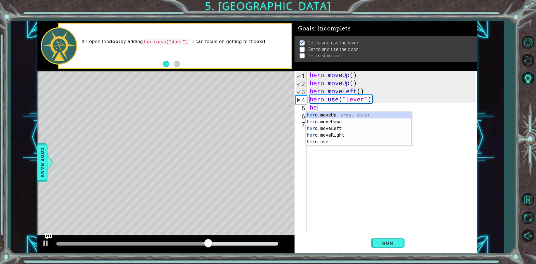
type textarea "her"
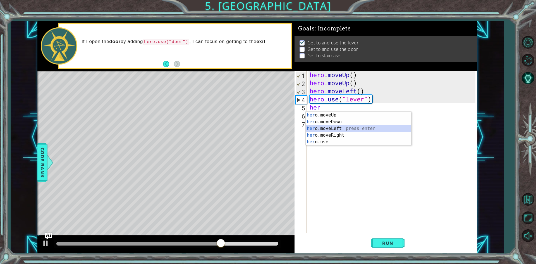
click at [330, 126] on div "her o.moveUp press enter her o.moveDown press enter her o.moveLeft press enter …" at bounding box center [359, 135] width 106 height 47
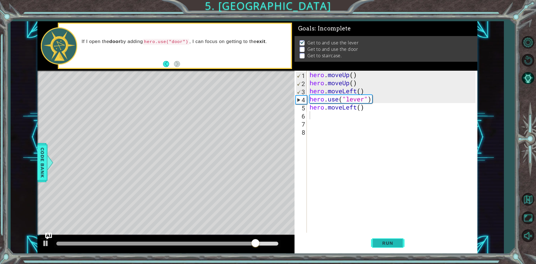
click at [375, 246] on button "Run" at bounding box center [388, 243] width 34 height 18
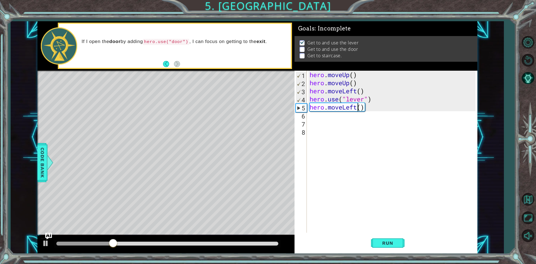
click at [357, 110] on div "hero . moveUp ( ) hero . moveUp ( ) hero . moveLeft ( ) hero . use ( "lever" ) …" at bounding box center [394, 160] width 170 height 178
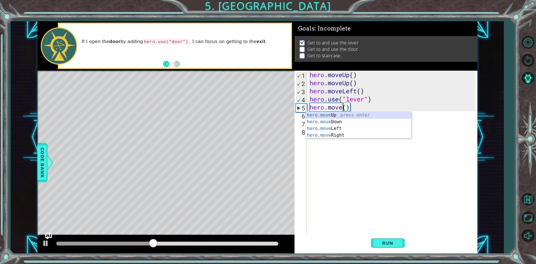
click at [335, 115] on div "hero.move Up press enter hero.move Down press enter hero.move Left press enter …" at bounding box center [359, 132] width 106 height 40
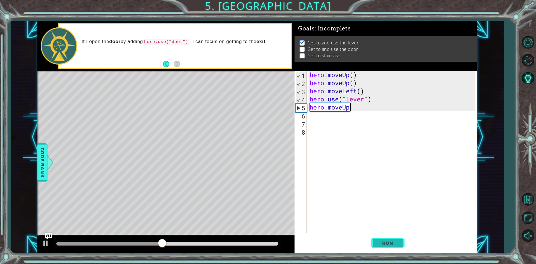
click at [383, 237] on button "Run" at bounding box center [388, 243] width 34 height 18
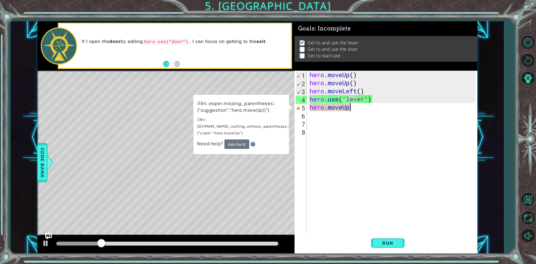
click at [350, 110] on div "hero . moveUp ( ) hero . moveUp ( ) hero . moveLeft ( ) hero . use ( "lever" ) …" at bounding box center [394, 160] width 170 height 178
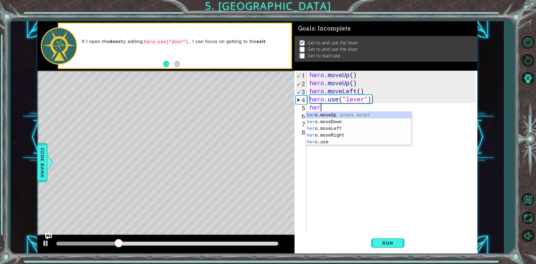
type textarea "h"
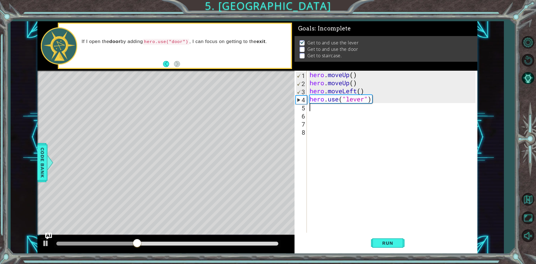
type textarea "h"
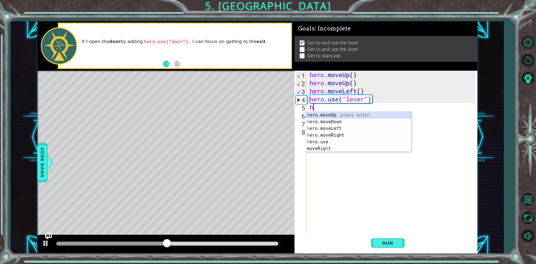
click at [331, 113] on div "h ero.moveUp press enter h ero.moveDown press enter h ero.moveLeft press enter …" at bounding box center [359, 139] width 106 height 54
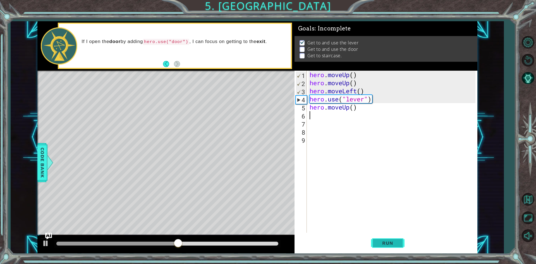
click at [388, 239] on button "Run" at bounding box center [388, 243] width 34 height 18
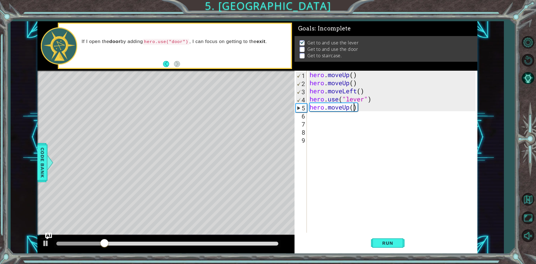
click at [356, 109] on div "hero . moveUp ( ) hero . moveUp ( ) hero . moveLeft ( ) hero . use ( "lever" ) …" at bounding box center [394, 160] width 170 height 178
click at [357, 109] on div "hero . moveUp ( ) hero . moveUp ( ) hero . moveLeft ( ) hero . use ( "lever" ) …" at bounding box center [394, 160] width 170 height 178
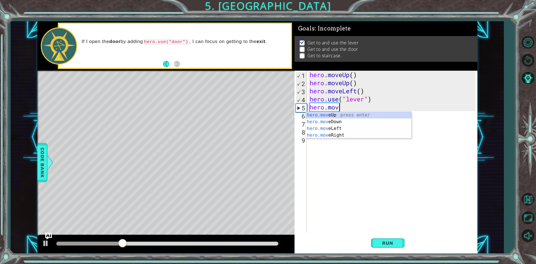
type textarea "h"
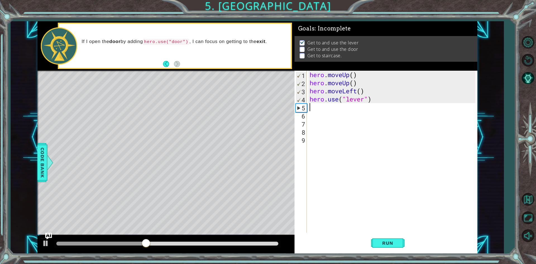
type textarea "he"
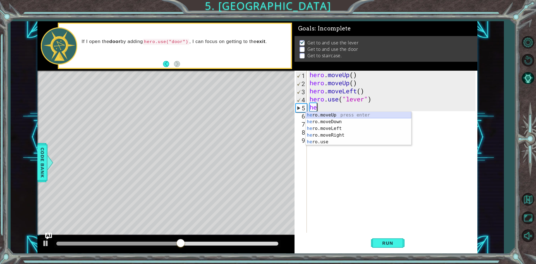
click at [331, 118] on div "he ro.moveUp press enter he ro.moveDown press enter he ro.moveLeft press enter …" at bounding box center [359, 135] width 106 height 47
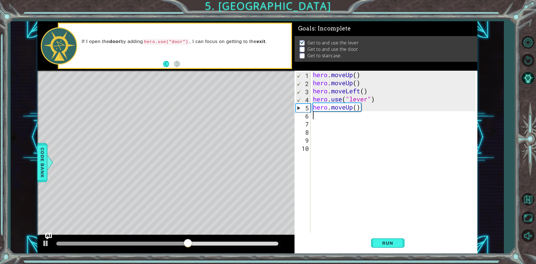
click at [349, 109] on div "hero . moveUp ( ) hero . moveUp ( ) hero . moveLeft ( ) hero . use ( "lever" ) …" at bounding box center [395, 160] width 166 height 178
click at [353, 108] on div "hero . moveUp ( ) hero . moveUp ( ) hero . moveLeft ( ) hero . use ( "lever" ) …" at bounding box center [395, 160] width 166 height 178
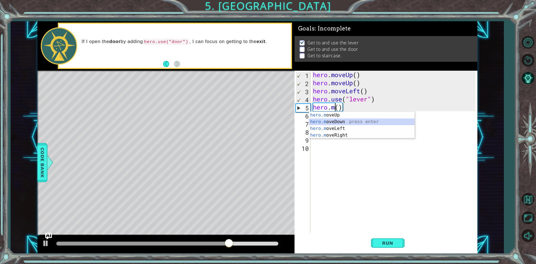
drag, startPoint x: 346, startPoint y: 120, endPoint x: 343, endPoint y: 121, distance: 3.0
click at [344, 121] on div "hero.m oveUp press enter hero.m oveDown press enter hero.m oveLeft press enter …" at bounding box center [362, 132] width 106 height 40
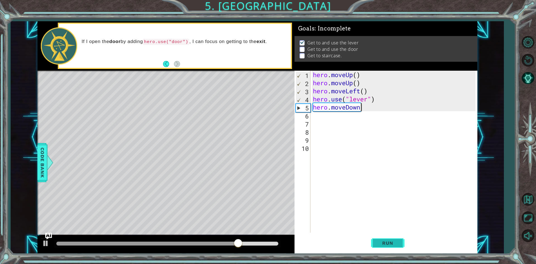
click at [396, 239] on button "Run" at bounding box center [388, 243] width 34 height 18
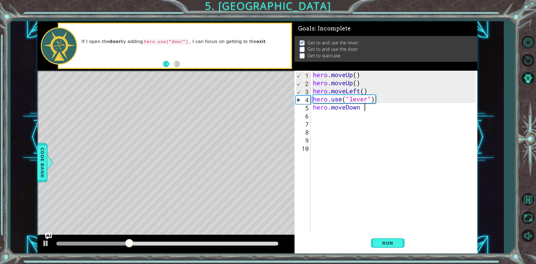
scroll to position [0, 2]
type textarea "hero.moveDown ()"
click at [377, 245] on span "Run" at bounding box center [388, 243] width 22 height 6
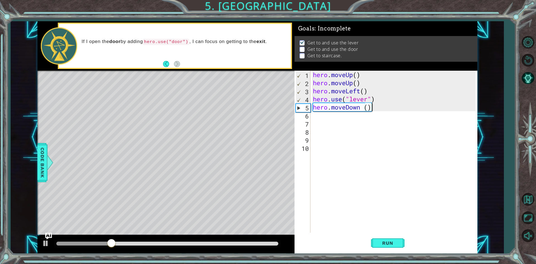
click at [314, 120] on div "hero . moveUp ( ) hero . moveUp ( ) hero . moveLeft ( ) hero . use ( "lever" ) …" at bounding box center [395, 160] width 166 height 178
click at [314, 117] on div "hero . moveUp ( ) hero . moveUp ( ) hero . moveLeft ( ) hero . use ( "lever" ) …" at bounding box center [395, 160] width 166 height 178
type textarea "h"
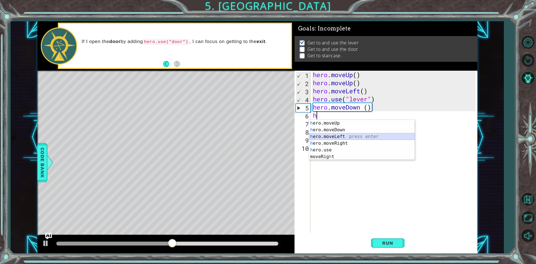
click at [342, 135] on div "h ero.moveUp press enter h ero.moveDown press enter h ero.moveLeft press enter …" at bounding box center [362, 147] width 106 height 54
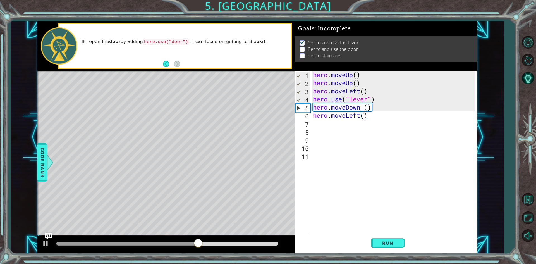
click at [365, 116] on div "hero . moveUp ( ) hero . moveUp ( ) hero . moveLeft ( ) hero . use ( "lever" ) …" at bounding box center [395, 160] width 166 height 178
click at [400, 237] on button "Run" at bounding box center [388, 243] width 34 height 18
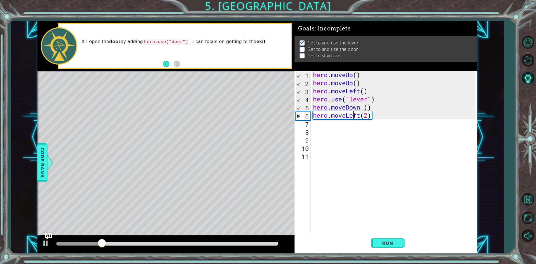
click at [352, 116] on div "hero . moveUp ( ) hero . moveUp ( ) hero . moveLeft ( ) hero . use ( "lever" ) …" at bounding box center [395, 160] width 166 height 178
click at [352, 116] on div "hero . moveUp ( ) hero . moveUp ( ) hero . moveLeft ( ) hero . use ( "lever" ) …" at bounding box center [394, 152] width 164 height 162
click at [361, 115] on div "hero . moveUp ( ) hero . moveUp ( ) hero . moveLeft ( ) hero . use ( "lever" ) …" at bounding box center [395, 160] width 166 height 178
click at [389, 237] on button "Run" at bounding box center [388, 243] width 34 height 18
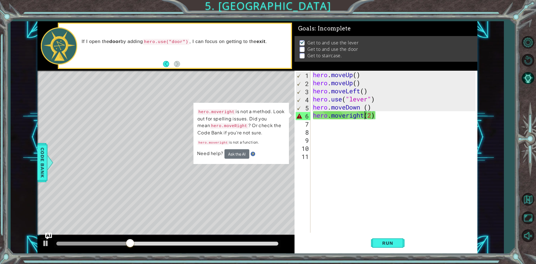
click at [364, 116] on div "hero . moveUp ( ) hero . moveUp ( ) hero . moveLeft ( ) hero . use ( "lever" ) …" at bounding box center [395, 160] width 166 height 178
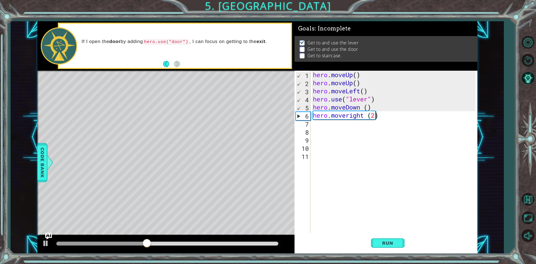
click at [378, 116] on div "hero . moveUp ( ) hero . moveUp ( ) hero . moveLeft ( ) hero . use ( "lever" ) …" at bounding box center [395, 160] width 166 height 178
click at [384, 113] on div "hero . moveUp ( ) hero . moveUp ( ) hero . moveLeft ( ) hero . use ( "lever" ) …" at bounding box center [395, 160] width 166 height 178
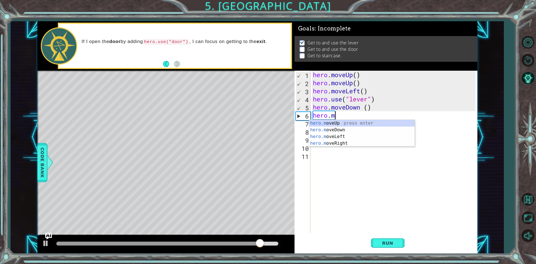
type textarea "hero."
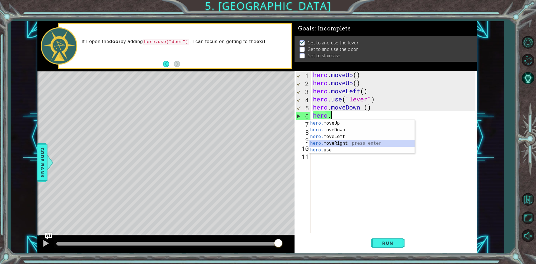
click at [365, 145] on div "hero. moveUp press enter hero. moveDown press enter hero. moveLeft press enter …" at bounding box center [362, 143] width 106 height 47
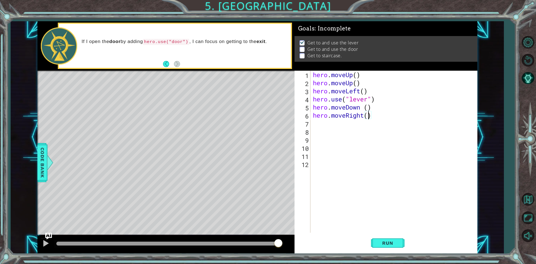
drag, startPoint x: 367, startPoint y: 111, endPoint x: 368, endPoint y: 114, distance: 3.0
click at [368, 111] on div "hero . moveUp ( ) hero . moveUp ( ) hero . moveLeft ( ) hero . use ( "lever" ) …" at bounding box center [395, 160] width 166 height 178
type textarea "hero.moveRight()"
click at [380, 246] on button "Run" at bounding box center [388, 243] width 34 height 18
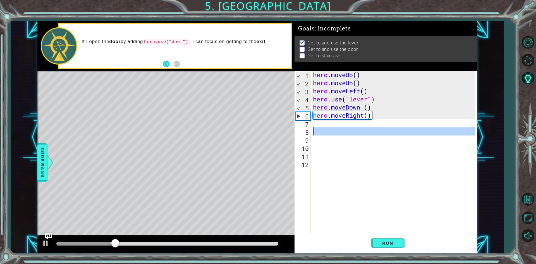
click at [348, 133] on div "hero . moveUp ( ) hero . moveUp ( ) hero . moveLeft ( ) hero . use ( "lever" ) …" at bounding box center [395, 160] width 166 height 178
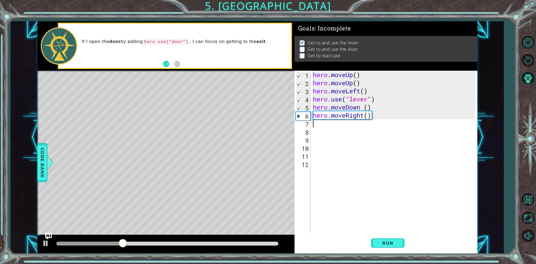
click at [346, 124] on div "hero . moveUp ( ) hero . moveUp ( ) hero . moveLeft ( ) hero . use ( "lever" ) …" at bounding box center [395, 160] width 166 height 178
type textarea "her"
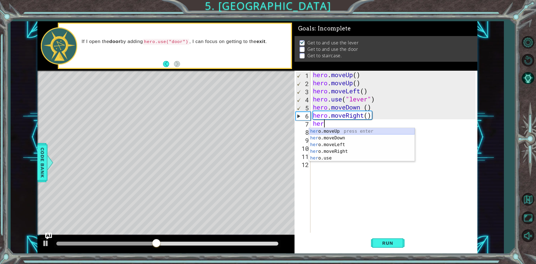
click at [325, 131] on div "her o.moveUp press enter her o.moveDown press enter her o.moveLeft press enter …" at bounding box center [362, 151] width 106 height 47
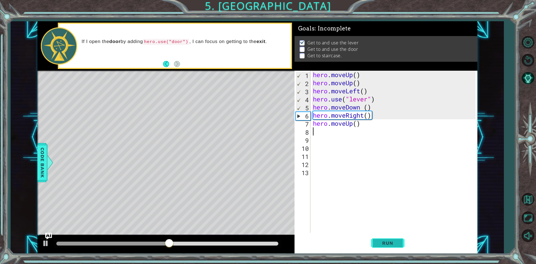
click at [395, 238] on button "Run" at bounding box center [388, 243] width 34 height 18
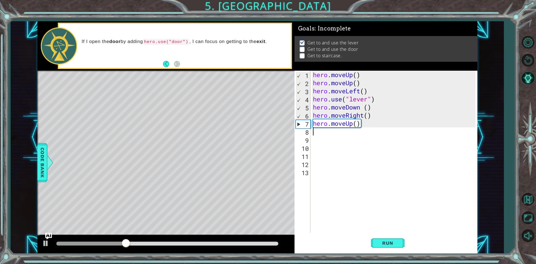
click at [362, 123] on div "hero . moveUp ( ) hero . moveUp ( ) hero . moveLeft ( ) hero . use ( "lever" ) …" at bounding box center [395, 160] width 166 height 178
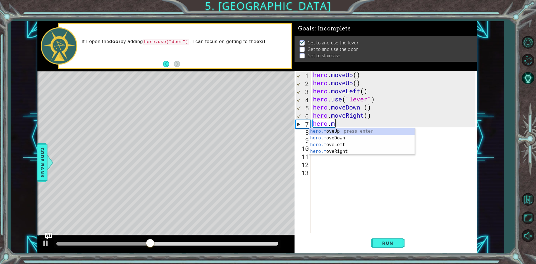
type textarea "hero."
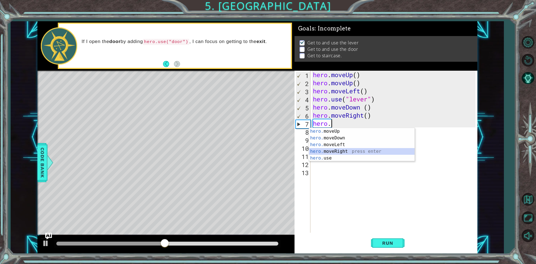
click at [312, 152] on div "hero. moveUp press enter hero. moveDown press enter hero. moveLeft press enter …" at bounding box center [362, 151] width 106 height 47
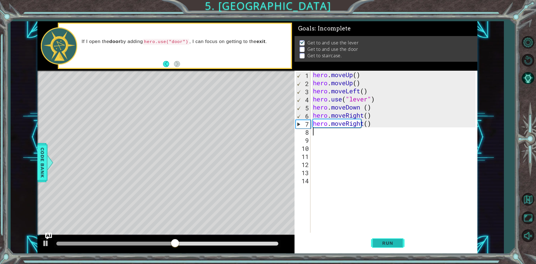
click at [396, 242] on span "Run" at bounding box center [388, 243] width 22 height 6
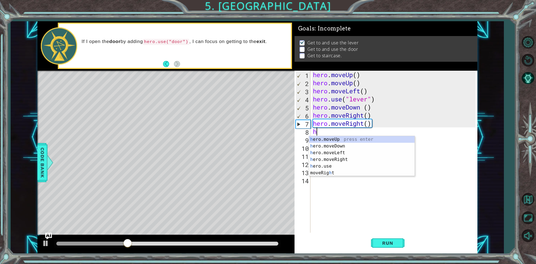
type textarea "he"
click at [327, 154] on div "he ro.moveUp press enter he ro.moveDown press enter he ro.moveLeft press enter …" at bounding box center [362, 159] width 106 height 47
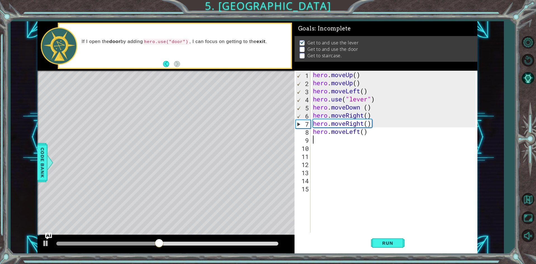
type textarea "he"
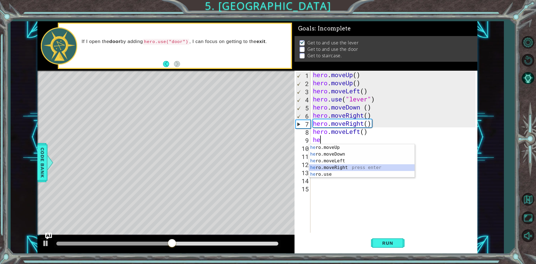
click at [346, 168] on div "he ro.moveUp press enter he ro.moveDown press enter he ro.moveLeft press enter …" at bounding box center [362, 167] width 106 height 47
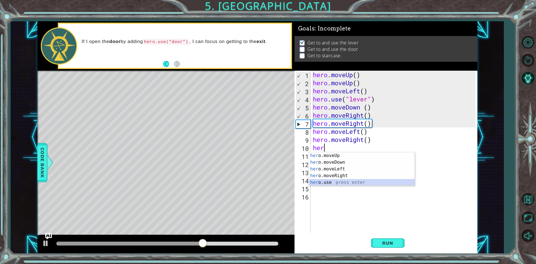
click at [344, 180] on div "her o.moveUp press enter her o.moveDown press enter her o.moveLeft press enter …" at bounding box center [362, 175] width 106 height 47
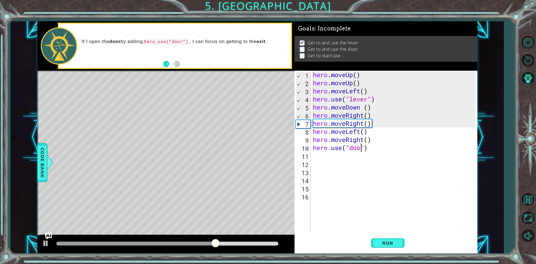
scroll to position [0, 2]
click at [395, 246] on span "Run" at bounding box center [388, 243] width 22 height 6
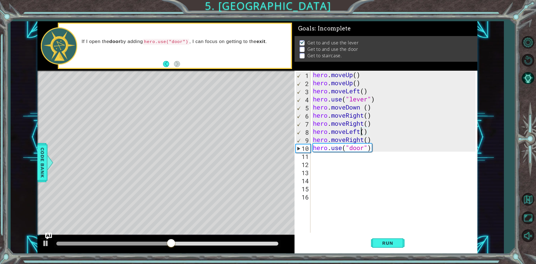
click at [360, 131] on div "hero . moveUp ( ) hero . moveUp ( ) hero . moveLeft ( ) hero . use ( "lever" ) …" at bounding box center [395, 160] width 166 height 178
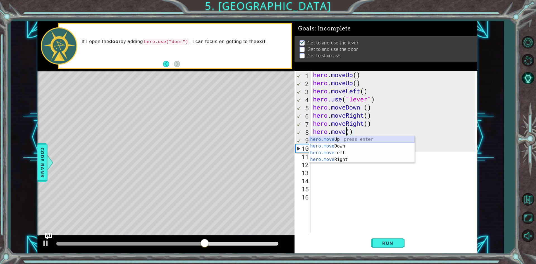
click at [378, 138] on div "hero.move Up press enter hero.move Down press enter hero.move Left press enter …" at bounding box center [362, 156] width 106 height 40
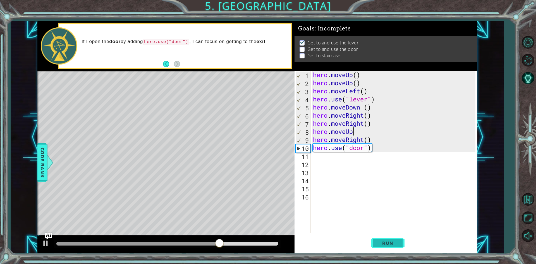
click at [395, 245] on span "Run" at bounding box center [388, 243] width 22 height 6
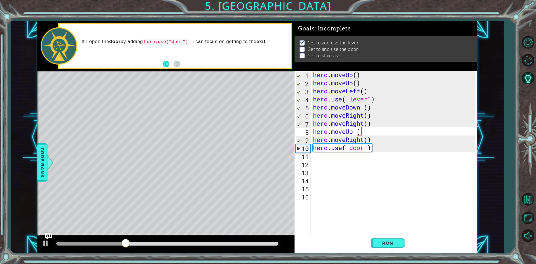
scroll to position [0, 2]
type textarea "hero.moveUp ()"
click at [385, 235] on button "Run" at bounding box center [388, 243] width 34 height 18
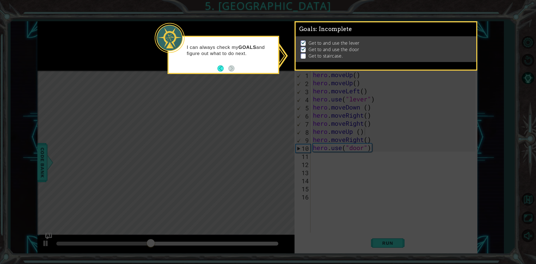
click at [354, 158] on icon at bounding box center [268, 132] width 536 height 264
click at [224, 68] on button "Back" at bounding box center [223, 68] width 11 height 6
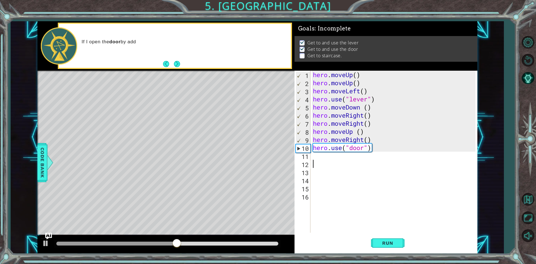
click at [325, 165] on div "hero . moveUp ( ) hero . moveUp ( ) hero . moveLeft ( ) hero . use ( "lever" ) …" at bounding box center [395, 160] width 166 height 178
click at [325, 159] on div "hero . moveUp ( ) hero . moveUp ( ) hero . moveLeft ( ) hero . use ( "lever" ) …" at bounding box center [395, 160] width 166 height 178
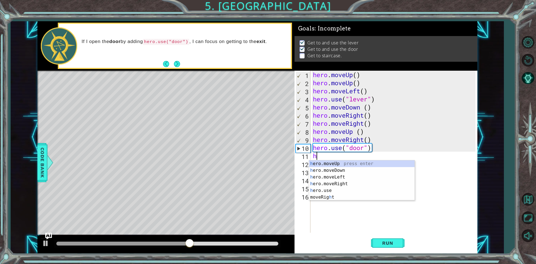
type textarea "her"
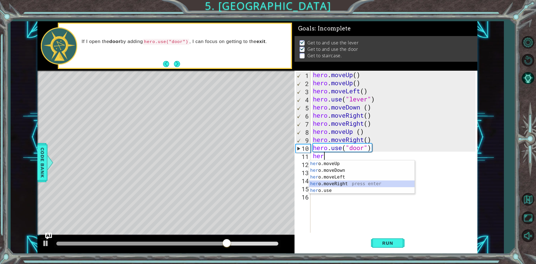
click at [341, 185] on div "her o.moveUp press enter her o.moveDown press enter her o.moveLeft press enter …" at bounding box center [362, 183] width 106 height 47
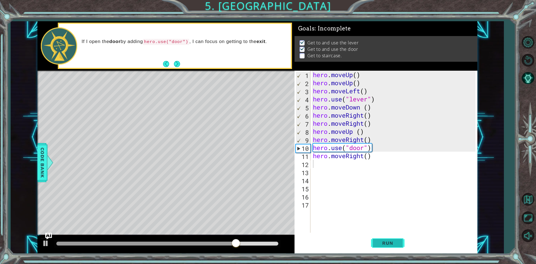
click at [388, 241] on span "Run" at bounding box center [388, 243] width 22 height 6
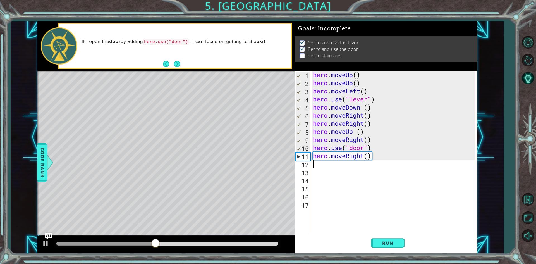
drag, startPoint x: 364, startPoint y: 162, endPoint x: 364, endPoint y: 159, distance: 3.1
click at [364, 161] on div "hero . moveUp ( ) hero . moveUp ( ) hero . moveLeft ( ) hero . use ( "lever" ) …" at bounding box center [395, 160] width 166 height 178
click at [363, 159] on div "hero . moveUp ( ) hero . moveUp ( ) hero . moveLeft ( ) hero . use ( "lever" ) …" at bounding box center [395, 160] width 166 height 178
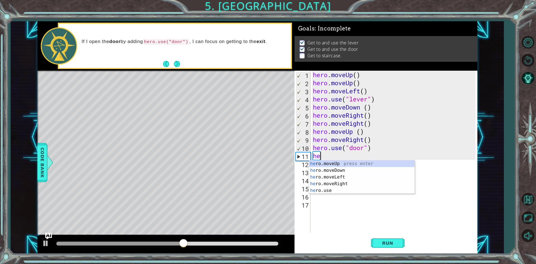
type textarea "h"
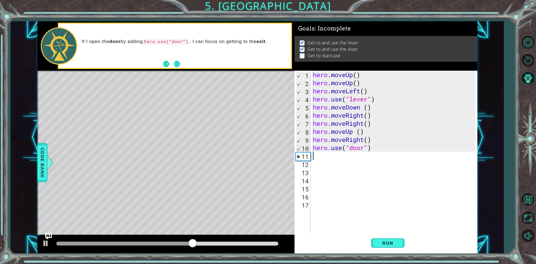
type textarea "he"
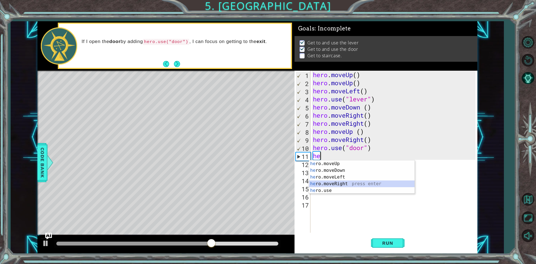
click at [354, 181] on div "he ro.moveUp press enter he ro.moveDown press enter he ro.moveLeft press enter …" at bounding box center [362, 183] width 106 height 47
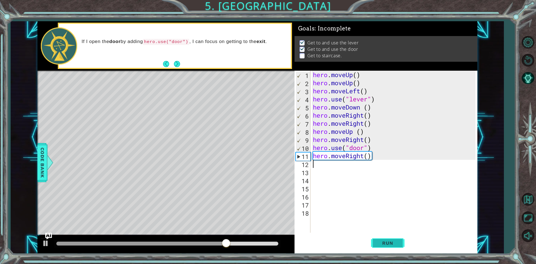
click at [375, 239] on button "Run" at bounding box center [388, 243] width 34 height 18
click at [373, 156] on div "hero . moveUp ( ) hero . moveUp ( ) hero . moveLeft ( ) hero . use ( "lever" ) …" at bounding box center [395, 160] width 166 height 178
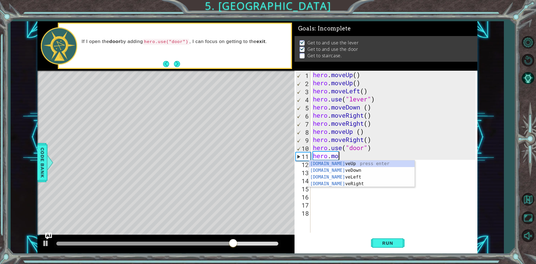
type textarea "hero."
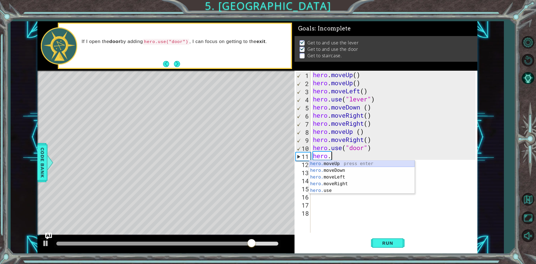
click at [350, 165] on div "hero. moveUp press enter hero. moveDown press enter hero. moveLeft press enter …" at bounding box center [362, 183] width 106 height 47
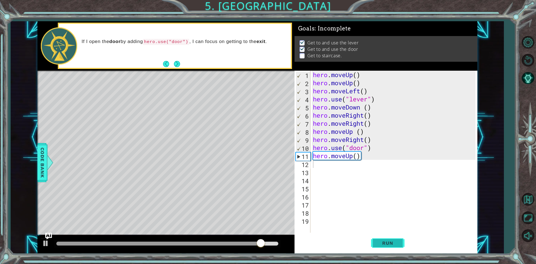
click at [383, 240] on button "Run" at bounding box center [388, 243] width 34 height 18
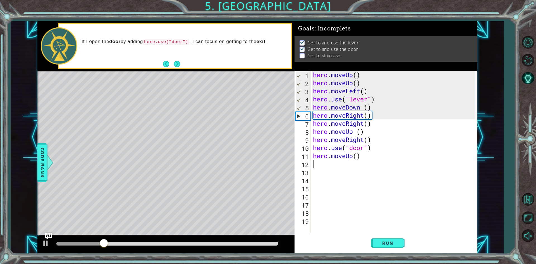
click at [183, 242] on div at bounding box center [167, 244] width 222 height 4
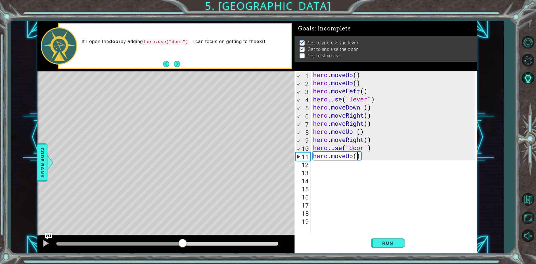
click at [357, 158] on div "hero . moveUp ( ) hero . moveUp ( ) hero . moveLeft ( ) hero . use ( "lever" ) …" at bounding box center [395, 160] width 166 height 178
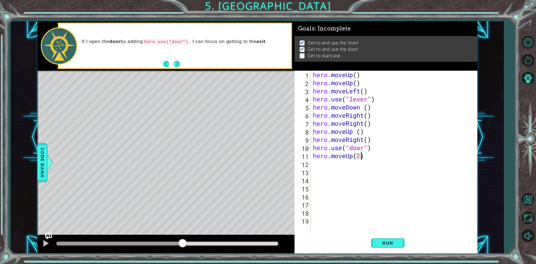
scroll to position [0, 2]
click at [368, 155] on div "hero . moveUp ( ) hero . moveUp ( ) hero . moveLeft ( ) hero . use ( "lever" ) …" at bounding box center [395, 160] width 166 height 178
type textarea "hero.moveUp(2)"
click at [396, 241] on span "Run" at bounding box center [388, 243] width 22 height 6
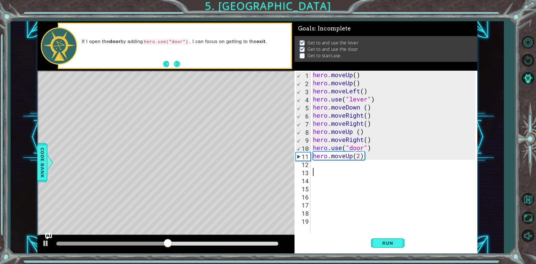
click at [360, 171] on div "hero . moveUp ( ) hero . moveUp ( ) hero . moveLeft ( ) hero . use ( "lever" ) …" at bounding box center [395, 160] width 166 height 178
click at [359, 165] on div "hero . moveUp ( ) hero . moveUp ( ) hero . moveLeft ( ) hero . use ( "lever" ) …" at bounding box center [395, 160] width 166 height 178
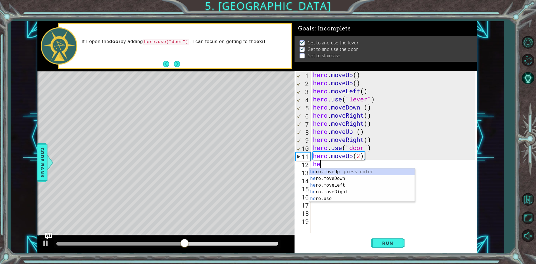
type textarea "her"
click at [350, 170] on div "her o.moveUp press enter her o.moveDown press enter her o.moveLeft press enter …" at bounding box center [362, 191] width 106 height 47
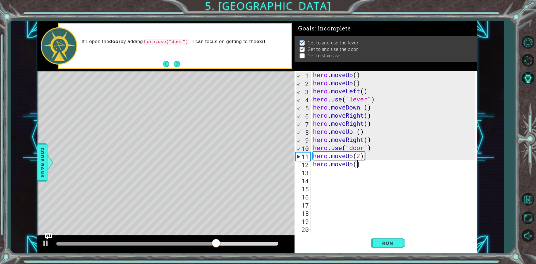
click at [357, 165] on div "hero . moveUp ( ) hero . moveUp ( ) hero . moveLeft ( ) hero . use ( "lever" ) …" at bounding box center [395, 160] width 166 height 178
click at [380, 243] on span "Run" at bounding box center [388, 243] width 22 height 6
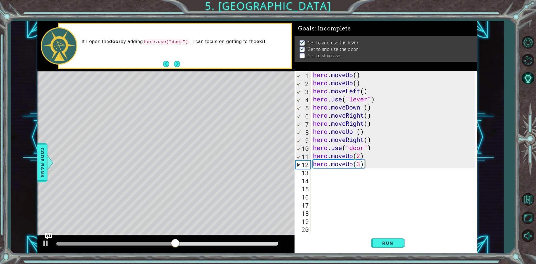
click at [365, 164] on div "hero . moveUp ( ) hero . moveUp ( ) hero . moveLeft ( ) hero . use ( "lever" ) …" at bounding box center [395, 160] width 166 height 178
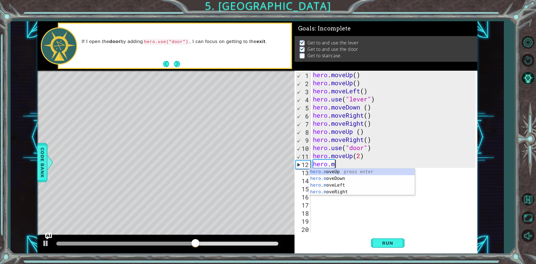
type textarea "hero."
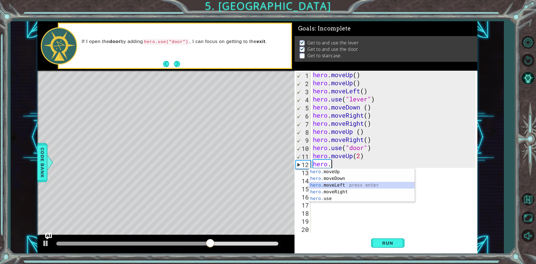
click at [336, 182] on div "hero. moveUp press enter hero. moveDown press enter hero. moveLeft press enter …" at bounding box center [362, 191] width 106 height 47
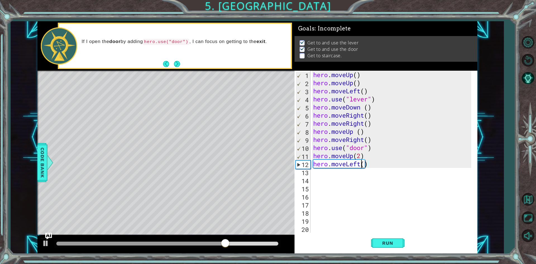
click at [362, 166] on div "hero . moveUp ( ) hero . moveUp ( ) hero . moveLeft ( ) hero . use ( "lever" ) …" at bounding box center [393, 160] width 162 height 178
click at [366, 163] on div "hero . moveUp ( ) hero . moveUp ( ) hero . moveLeft ( ) hero . use ( "lever" ) …" at bounding box center [393, 160] width 162 height 178
type textarea "hero.moveLeft(3)"
click at [382, 241] on span "Run" at bounding box center [388, 243] width 22 height 6
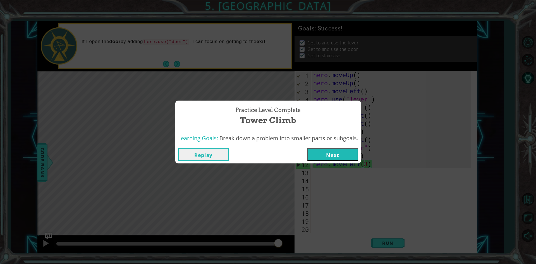
click at [313, 159] on button "Next" at bounding box center [332, 154] width 51 height 13
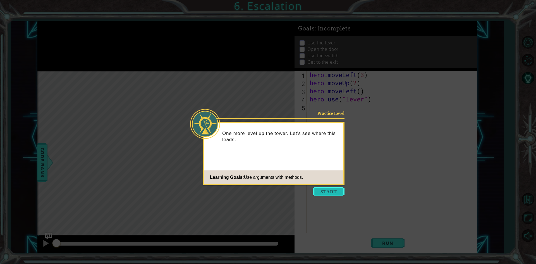
click at [319, 191] on button "Start" at bounding box center [329, 191] width 32 height 9
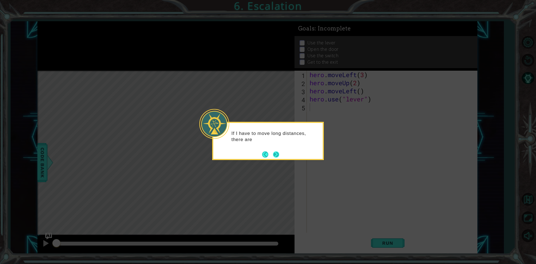
click at [277, 153] on button "Next" at bounding box center [276, 154] width 6 height 6
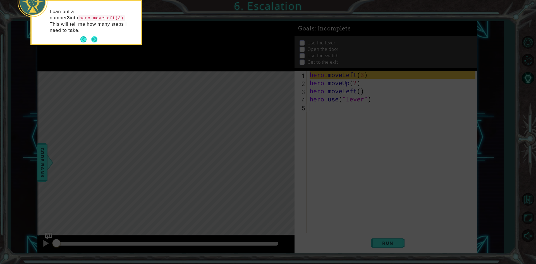
click at [92, 36] on button "Next" at bounding box center [94, 39] width 6 height 6
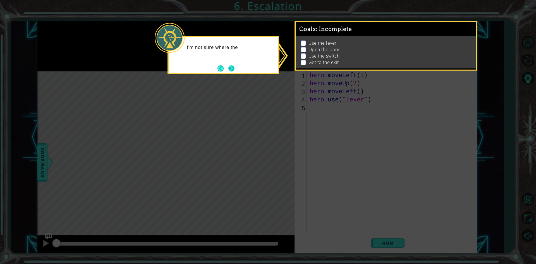
click at [232, 69] on button "Next" at bounding box center [231, 68] width 6 height 6
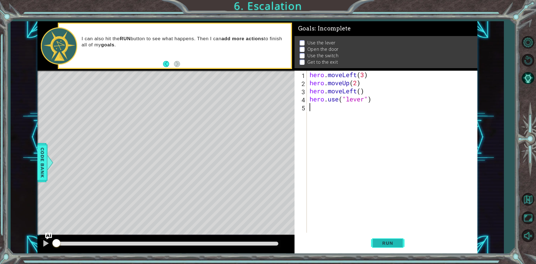
click at [380, 244] on span "Run" at bounding box center [388, 243] width 22 height 6
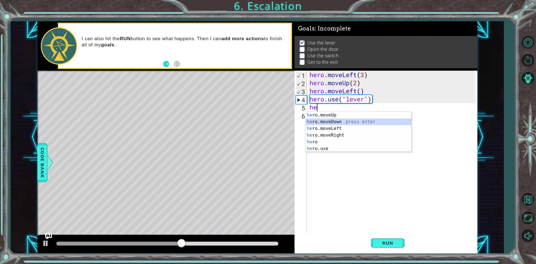
click at [335, 120] on div "he ro.moveUp press enter he ro.moveDown press enter he ro.moveLeft press enter …" at bounding box center [359, 139] width 106 height 54
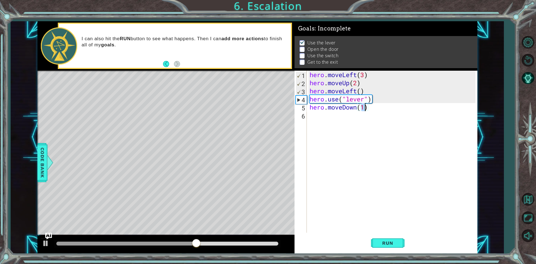
type textarea "hero.moveDown(1)"
click at [308, 115] on div "hero.moveDown(1) 1 2 3 4 5 6 hero . moveLeft ( 3 ) hero . moveUp ( 2 ) hero . m…" at bounding box center [385, 152] width 181 height 162
click at [388, 241] on span "Run" at bounding box center [388, 243] width 22 height 6
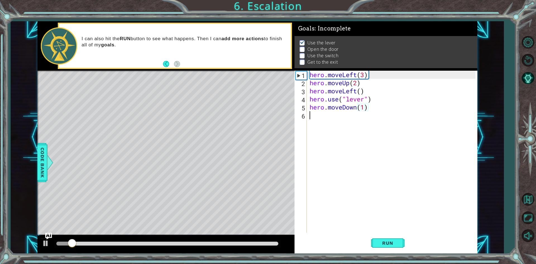
click at [317, 115] on div "hero . moveLeft ( 3 ) hero . moveUp ( 2 ) hero . moveLeft ( ) hero . use ( "lev…" at bounding box center [394, 160] width 170 height 178
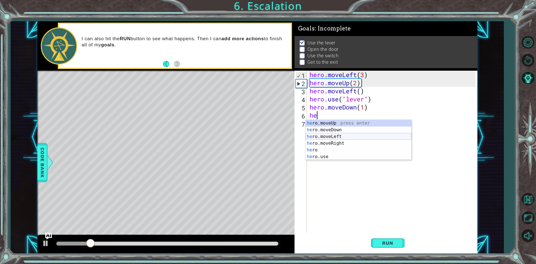
click at [345, 133] on div "he ro.moveUp press enter he ro.moveDown press enter he ro.moveLeft press enter …" at bounding box center [359, 147] width 106 height 54
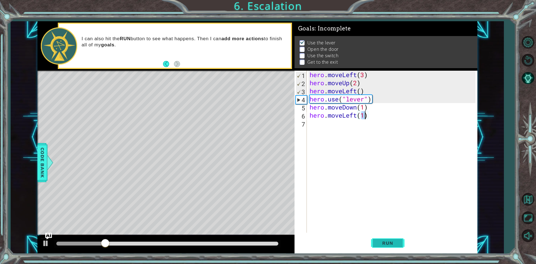
type textarea "hero.moveLeft(1)"
click at [395, 246] on span "Run" at bounding box center [388, 243] width 22 height 6
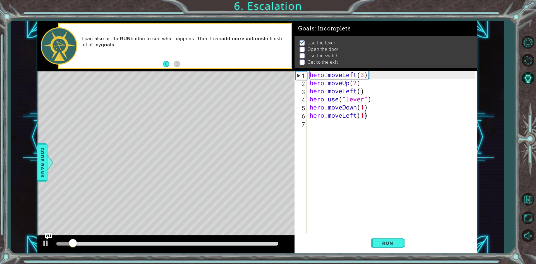
click at [313, 127] on div "hero . moveLeft ( 3 ) hero . moveUp ( 2 ) hero . moveLeft ( ) hero . use ( "lev…" at bounding box center [394, 160] width 170 height 178
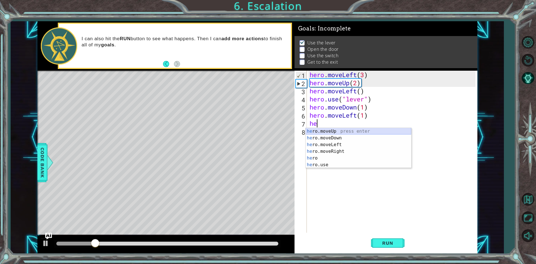
click at [314, 129] on div "he ro.moveUp press enter he ro.moveDown press enter he ro.moveLeft press enter …" at bounding box center [359, 155] width 106 height 54
type textarea "hero.moveUp(1)"
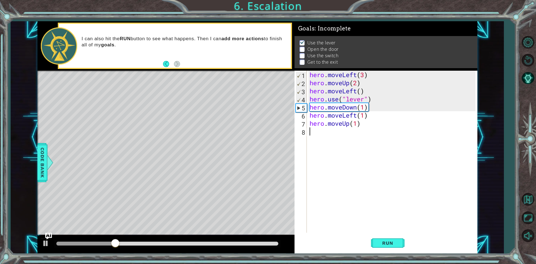
click at [326, 138] on div "hero . moveLeft ( 3 ) hero . moveUp ( 2 ) hero . moveLeft ( ) hero . use ( "lev…" at bounding box center [394, 160] width 170 height 178
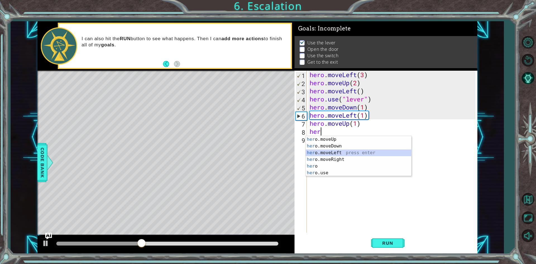
click at [317, 152] on div "her o.moveUp press enter her o.moveDown press enter her o.moveLeft press enter …" at bounding box center [359, 163] width 106 height 54
type textarea "hero.moveLeft(1)"
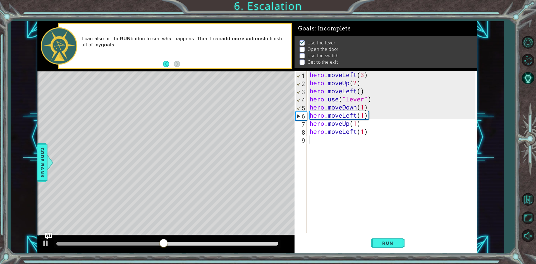
click at [370, 150] on div "hero . moveLeft ( 3 ) hero . moveUp ( 2 ) hero . moveLeft ( ) hero . use ( "lev…" at bounding box center [394, 160] width 170 height 178
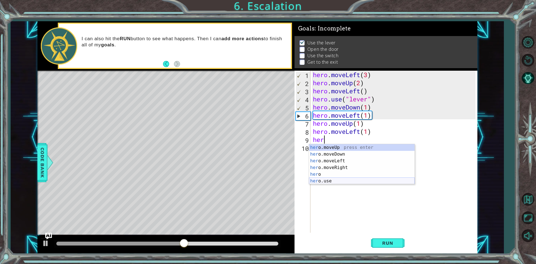
click at [328, 181] on div "her o.moveUp press enter her o.moveDown press enter her o.moveLeft press enter …" at bounding box center [362, 171] width 106 height 54
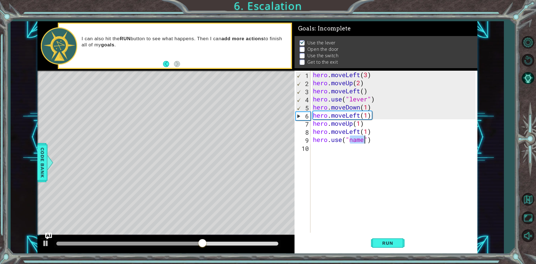
click at [351, 140] on div "hero . moveLeft ( 3 ) hero . moveUp ( 2 ) hero . moveLeft ( ) hero . use ( "lev…" at bounding box center [394, 152] width 164 height 162
click at [351, 140] on div "hero . moveLeft ( 3 ) hero . moveUp ( 2 ) hero . moveLeft ( ) hero . use ( "lev…" at bounding box center [395, 160] width 166 height 178
click at [382, 241] on span "Run" at bounding box center [388, 243] width 22 height 6
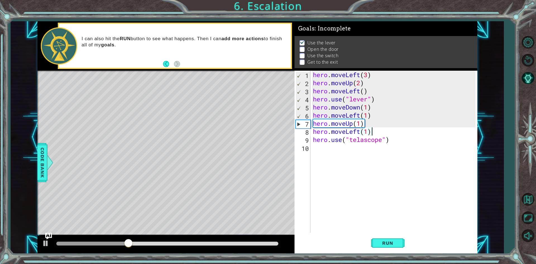
click at [372, 131] on div "hero . moveLeft ( 3 ) hero . moveUp ( 2 ) hero . moveLeft ( ) hero . use ( "lev…" at bounding box center [395, 160] width 166 height 178
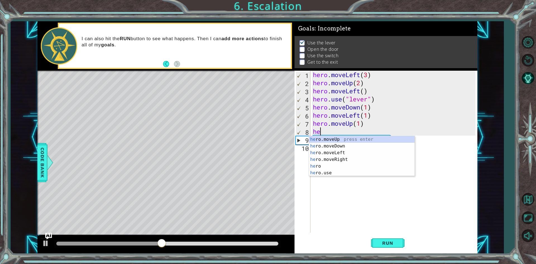
scroll to position [0, 0]
type textarea "h"
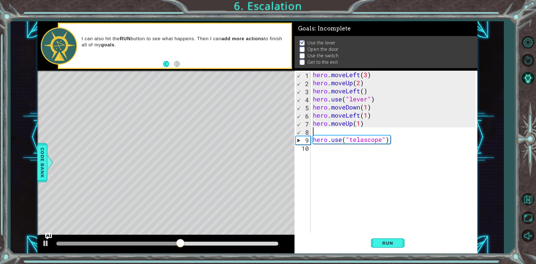
click at [371, 141] on div "hero . moveLeft ( 3 ) hero . moveUp ( 2 ) hero . moveLeft ( ) hero . use ( "lev…" at bounding box center [395, 160] width 166 height 178
click at [383, 141] on div "hero . moveLeft ( 3 ) hero . moveUp ( 2 ) hero . moveLeft ( ) hero . use ( "lev…" at bounding box center [395, 160] width 166 height 178
type textarea "hero.use("door")"
click at [311, 139] on div "hero.use("door") 1 2 3 4 5 6 7 8 9 10 hero . moveLeft ( 3 ) hero . moveUp ( 2 )…" at bounding box center [385, 152] width 181 height 162
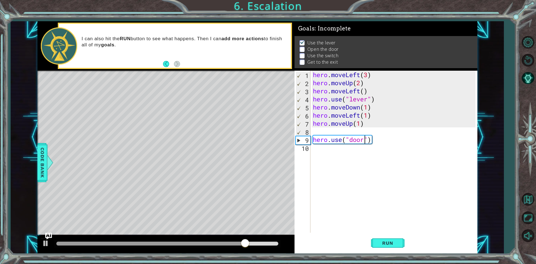
click at [313, 139] on div "hero . moveLeft ( 3 ) hero . moveUp ( 2 ) hero . moveLeft ( ) hero . use ( "lev…" at bounding box center [395, 160] width 166 height 178
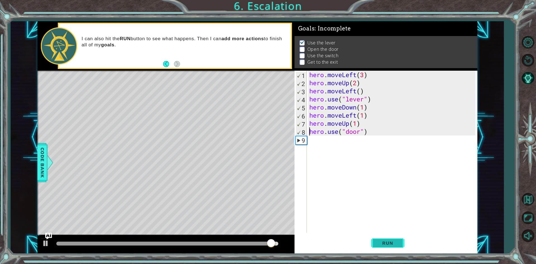
click at [391, 240] on span "Run" at bounding box center [388, 243] width 22 height 6
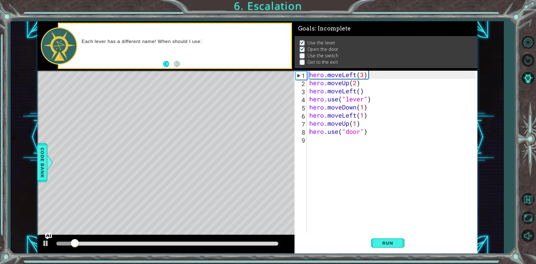
click at [275, 240] on div at bounding box center [167, 244] width 226 height 8
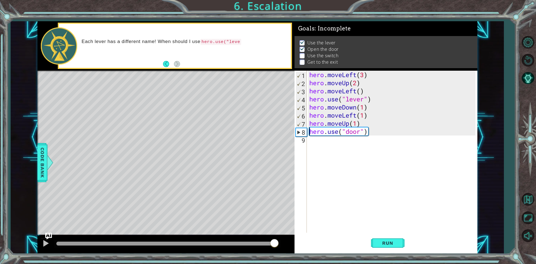
click at [275, 244] on div at bounding box center [167, 244] width 222 height 4
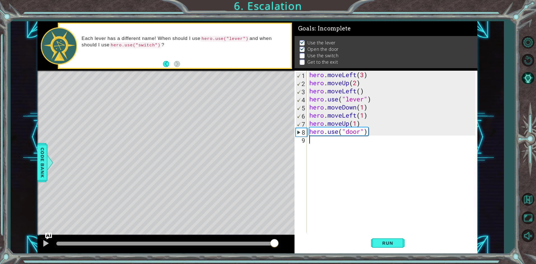
click at [338, 144] on div "hero . moveLeft ( 3 ) hero . moveUp ( 2 ) hero . moveLeft ( ) hero . use ( "lev…" at bounding box center [393, 160] width 170 height 178
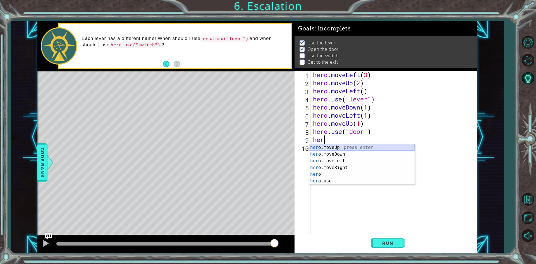
click at [320, 147] on div "her o.moveUp press enter her o.moveDown press enter her o.moveLeft press enter …" at bounding box center [362, 171] width 106 height 54
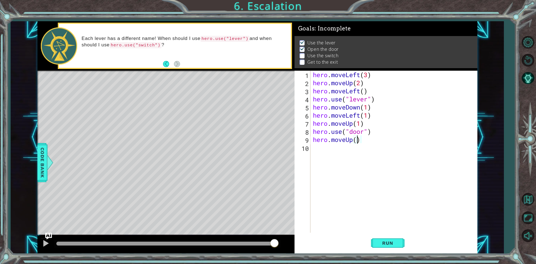
type textarea "hero.moveUp(2)"
click at [338, 148] on div "hero . moveLeft ( 3 ) hero . moveUp ( 2 ) hero . moveLeft ( ) hero . use ( "lev…" at bounding box center [395, 160] width 166 height 178
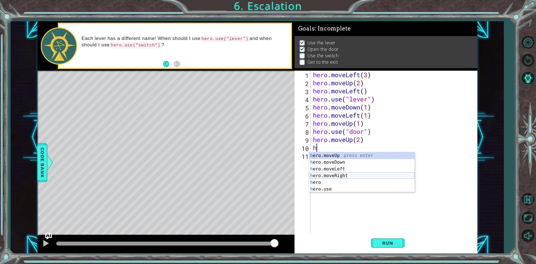
click at [330, 178] on div "h ero.moveUp press enter h ero.moveDown press enter h ero.moveLeft press enter …" at bounding box center [362, 179] width 106 height 54
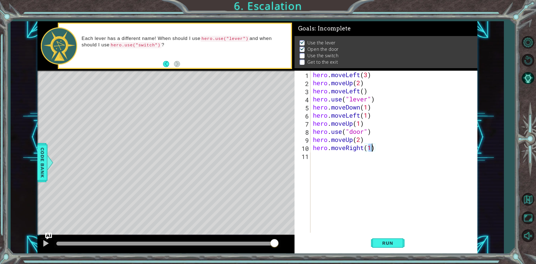
type textarea "hero.moveRight(2)"
drag, startPoint x: 357, startPoint y: 162, endPoint x: 358, endPoint y: 159, distance: 3.7
click at [358, 159] on div "hero . moveLeft ( 3 ) hero . moveUp ( 2 ) hero . moveLeft ( ) hero . use ( "lev…" at bounding box center [395, 160] width 166 height 178
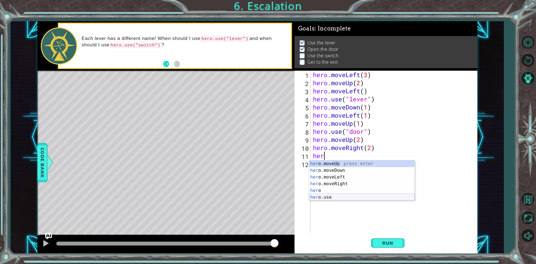
click at [321, 196] on div "her o.moveUp press enter her o.moveDown press enter her o.moveLeft press enter …" at bounding box center [362, 187] width 106 height 54
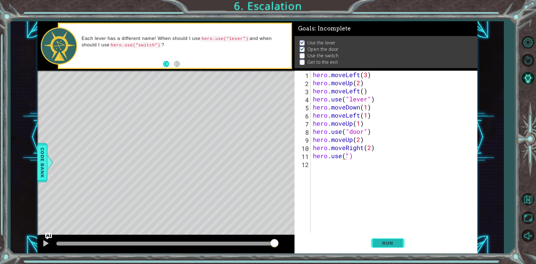
click at [390, 245] on span "Run" at bounding box center [388, 243] width 22 height 6
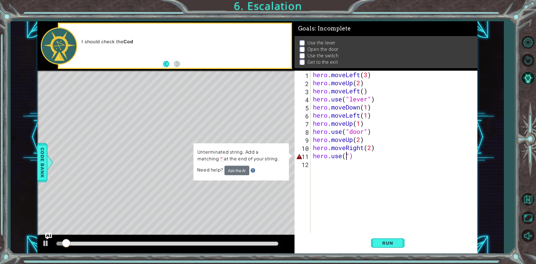
drag, startPoint x: 218, startPoint y: 238, endPoint x: 223, endPoint y: 239, distance: 4.2
click at [221, 239] on div at bounding box center [165, 244] width 257 height 18
click at [233, 244] on div at bounding box center [167, 244] width 222 height 4
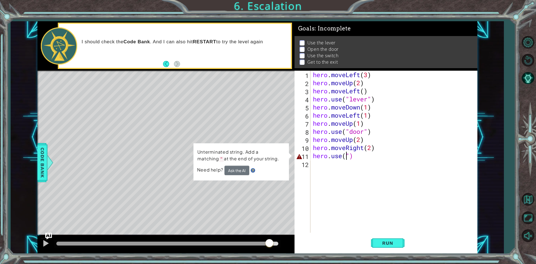
drag, startPoint x: 236, startPoint y: 244, endPoint x: 269, endPoint y: 243, distance: 33.5
click at [269, 243] on div at bounding box center [269, 243] width 10 height 10
click at [352, 156] on div "hero . moveLeft ( 3 ) hero . moveUp ( 2 ) hero . moveLeft ( ) hero . use ( "lev…" at bounding box center [395, 160] width 166 height 178
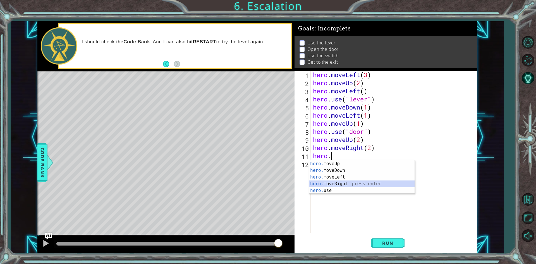
click at [353, 187] on div "hero. moveUp press enter hero. moveDown press enter hero. moveLeft press enter …" at bounding box center [362, 183] width 106 height 47
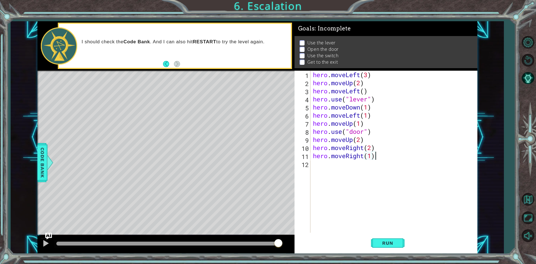
click at [381, 156] on div "hero . moveLeft ( 3 ) hero . moveUp ( 2 ) hero . moveLeft ( ) hero . use ( "lev…" at bounding box center [395, 160] width 166 height 178
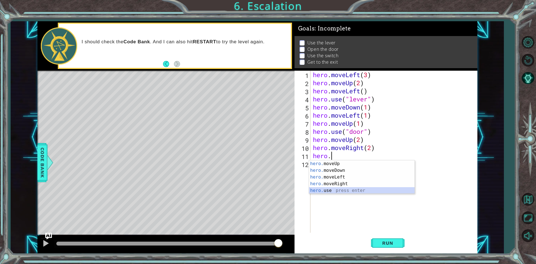
click at [353, 188] on div "hero. moveUp press enter hero. moveDown press enter hero. moveLeft press enter …" at bounding box center [362, 183] width 106 height 47
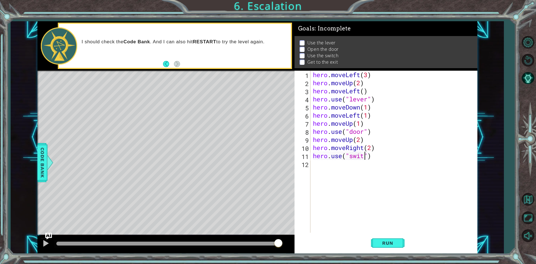
scroll to position [0, 3]
type textarea "hero.use("switch")"
click at [402, 239] on button "Run" at bounding box center [388, 243] width 34 height 18
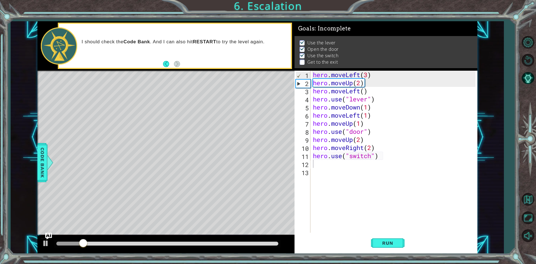
click at [275, 242] on div at bounding box center [167, 244] width 226 height 8
click at [274, 242] on div at bounding box center [167, 244] width 222 height 4
